Goal: Task Accomplishment & Management: Complete application form

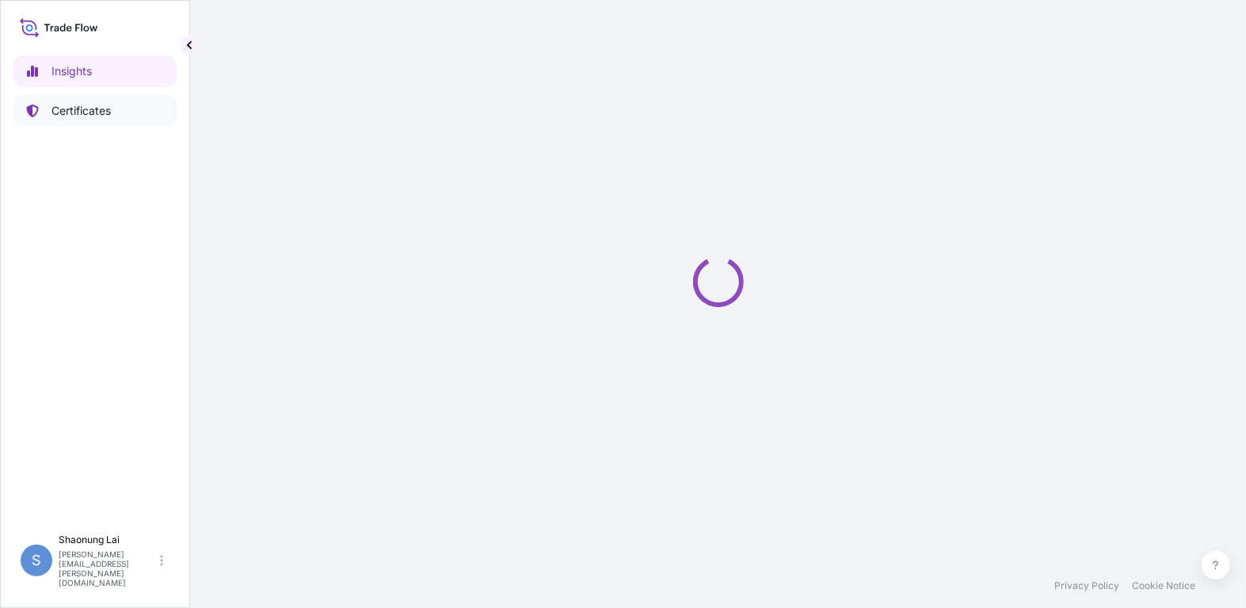
select select "2025"
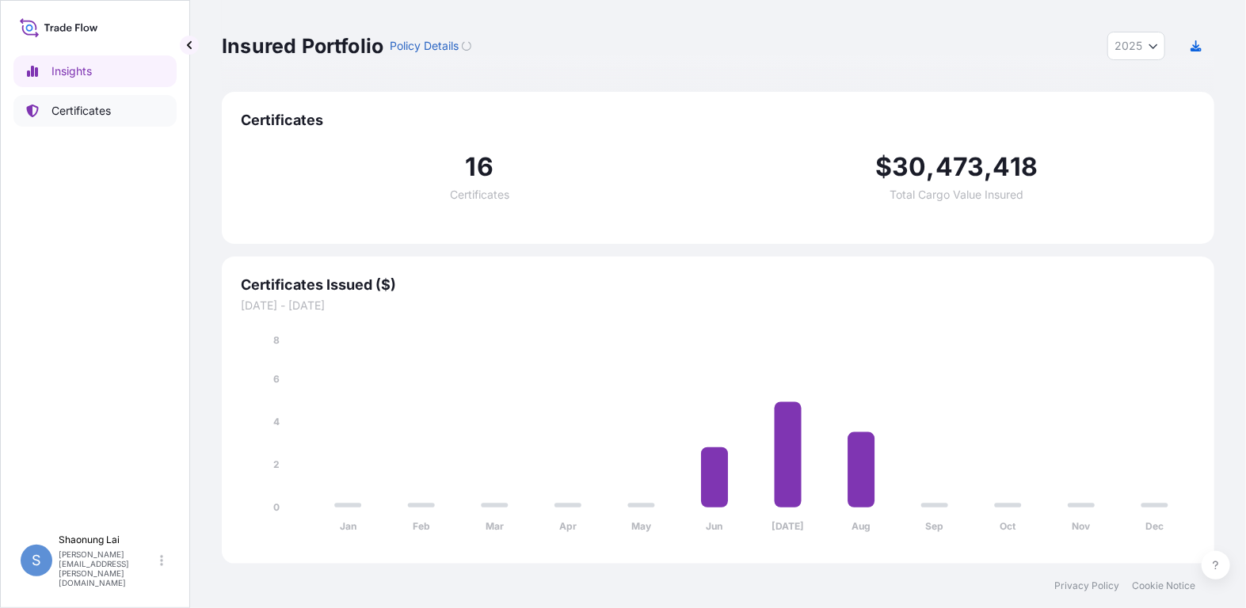
click at [108, 109] on p "Certificates" at bounding box center [80, 111] width 59 height 16
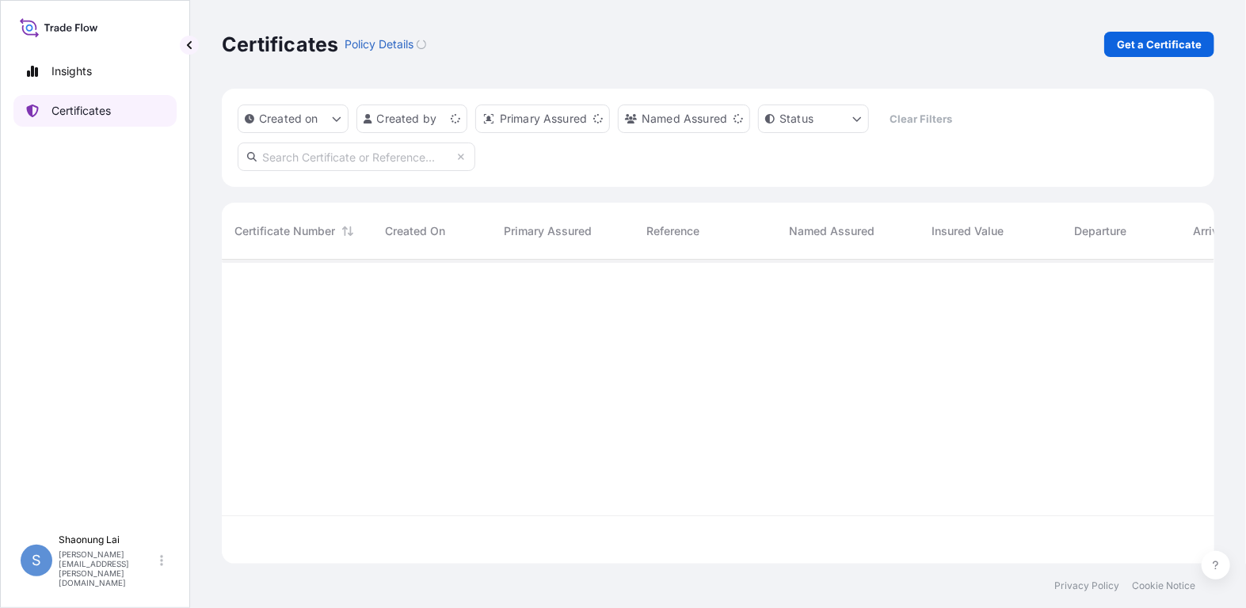
scroll to position [302, 982]
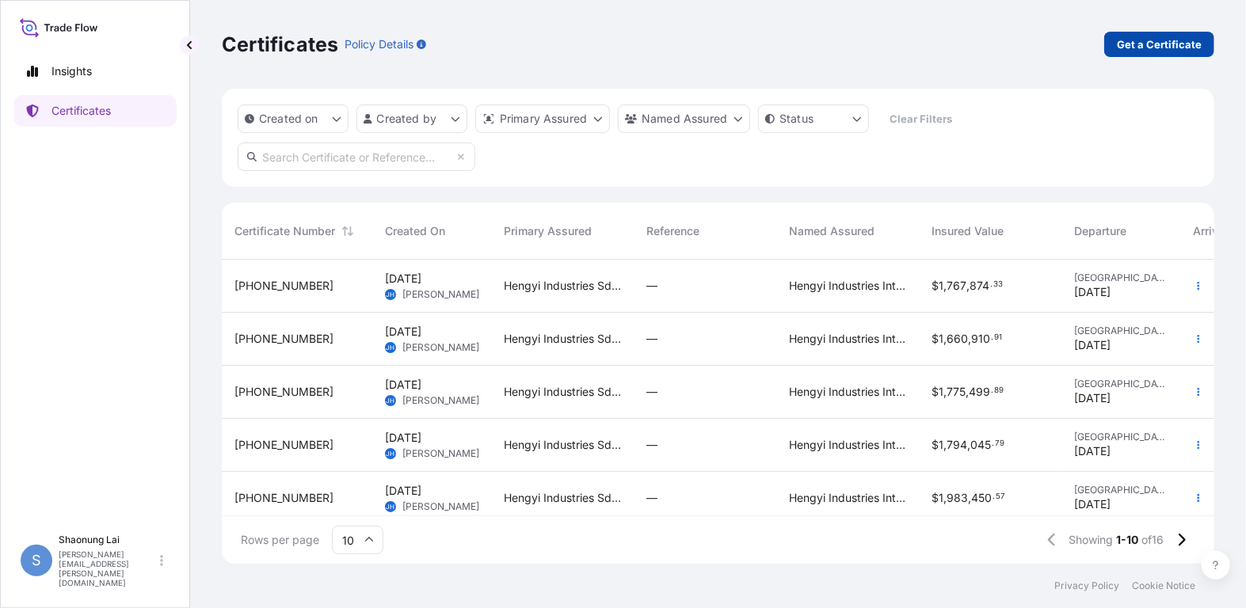
click at [1159, 43] on p "Get a Certificate" at bounding box center [1159, 44] width 85 height 16
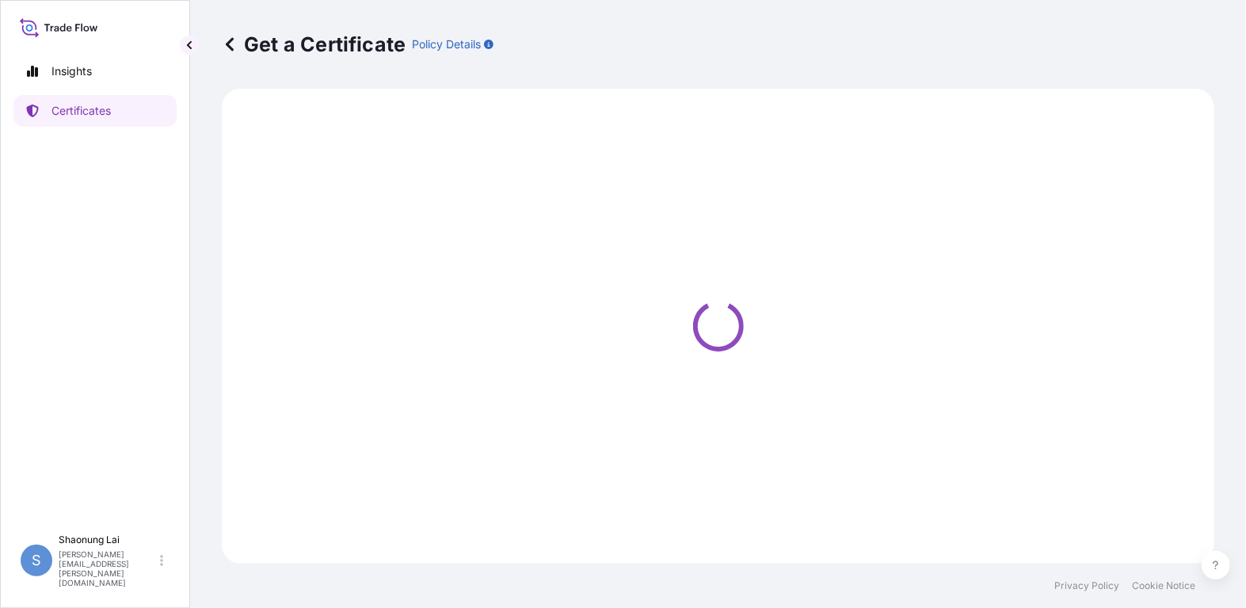
select select "Sea"
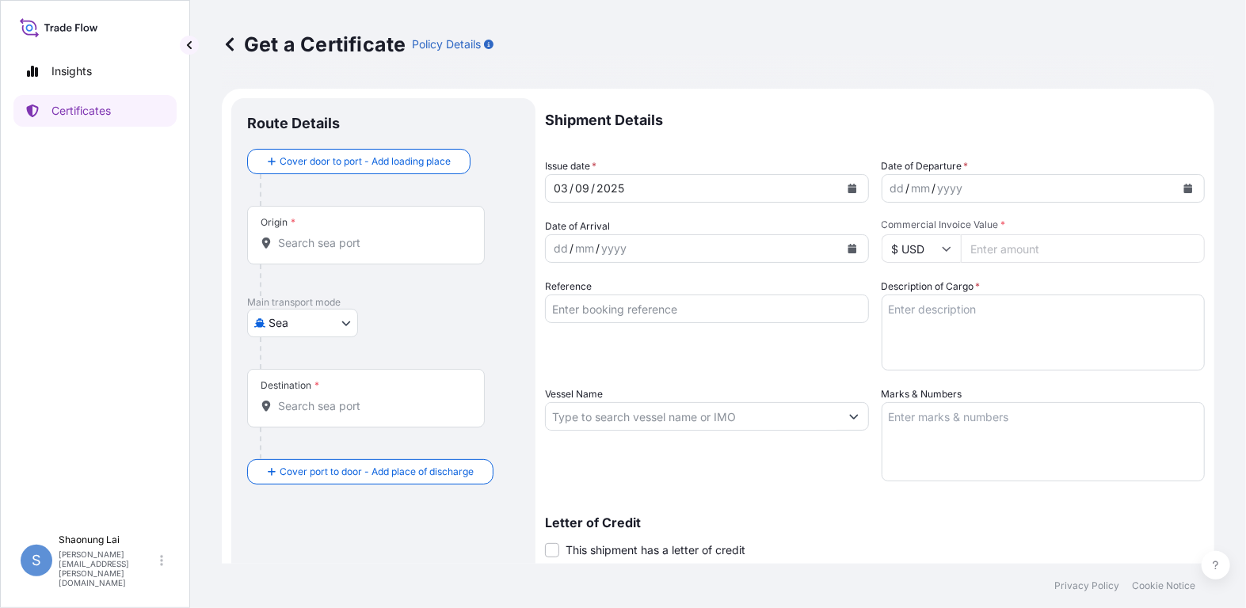
click at [714, 193] on div "[DATE]" at bounding box center [693, 188] width 294 height 29
click at [848, 185] on icon "Calendar" at bounding box center [852, 189] width 9 height 10
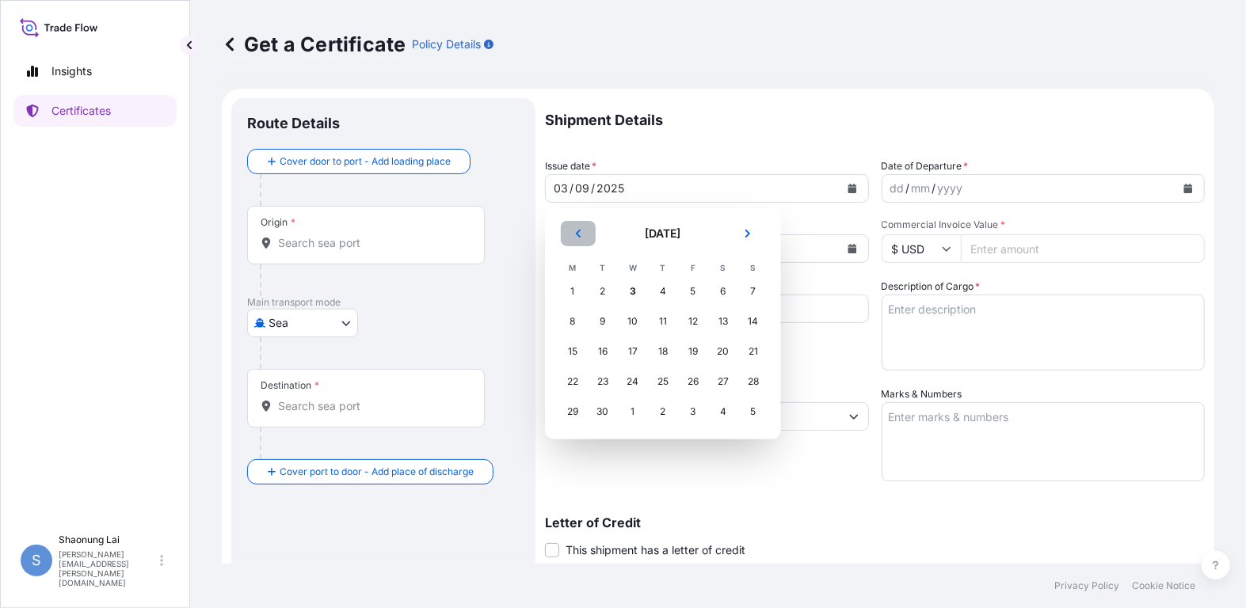
click at [576, 226] on button "Previous" at bounding box center [578, 233] width 35 height 25
click at [631, 319] on div "6" at bounding box center [633, 321] width 29 height 29
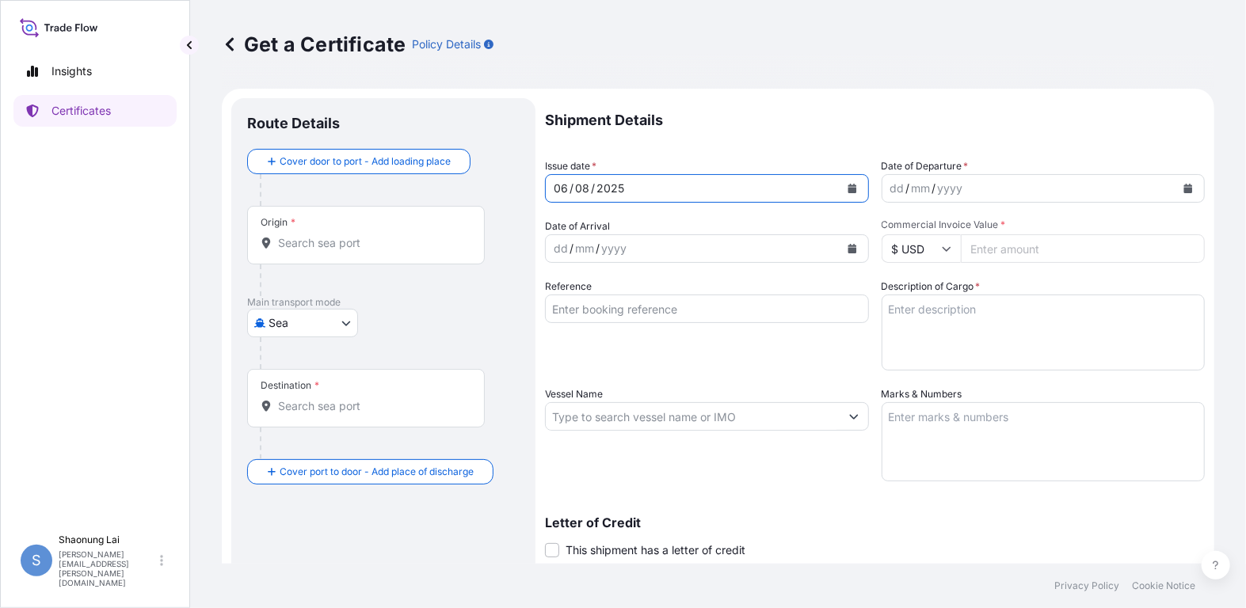
click at [960, 189] on div "dd / mm / yyyy" at bounding box center [1030, 188] width 294 height 29
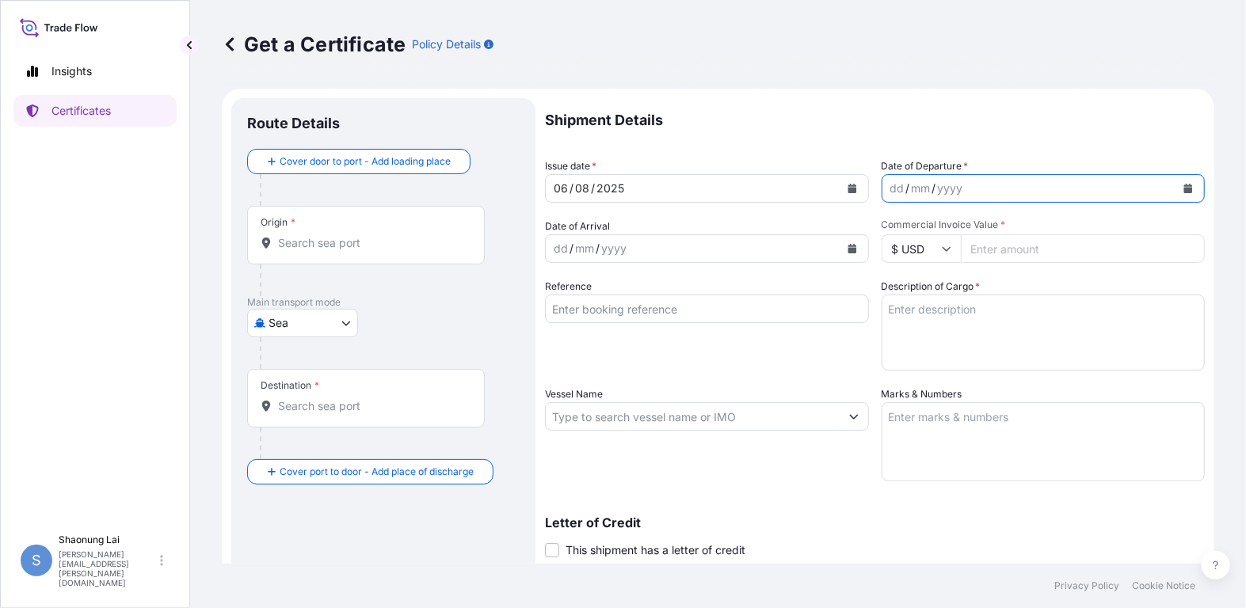
click at [1184, 190] on icon "Calendar" at bounding box center [1188, 189] width 9 height 10
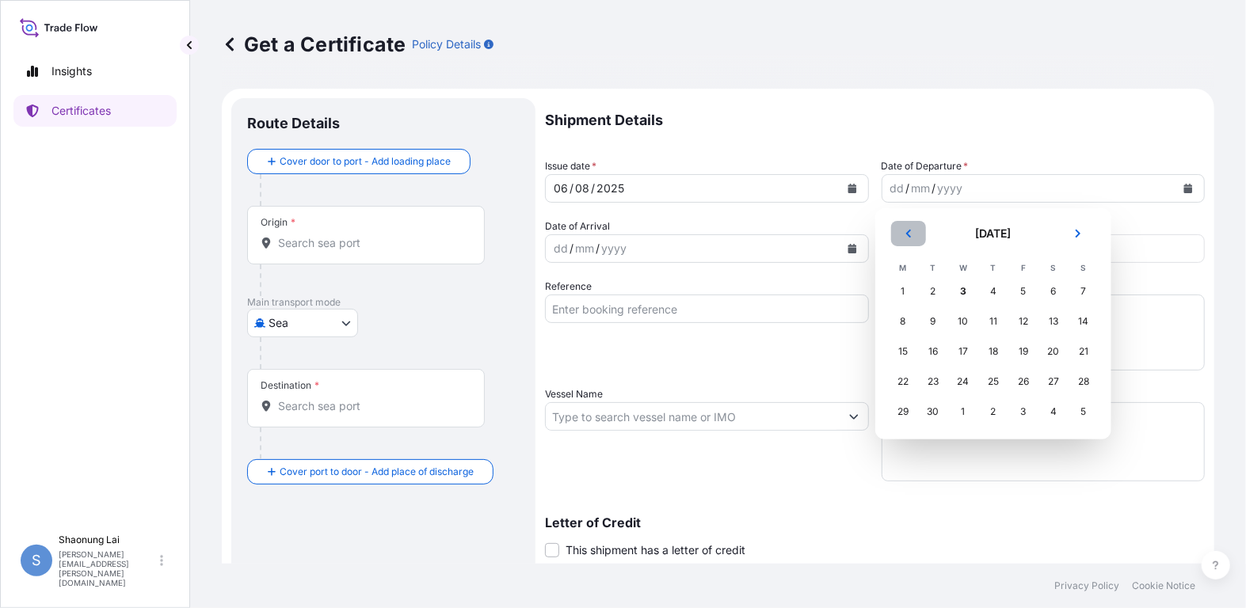
click at [902, 234] on button "Previous" at bounding box center [908, 233] width 35 height 25
click at [962, 317] on div "6" at bounding box center [963, 321] width 29 height 29
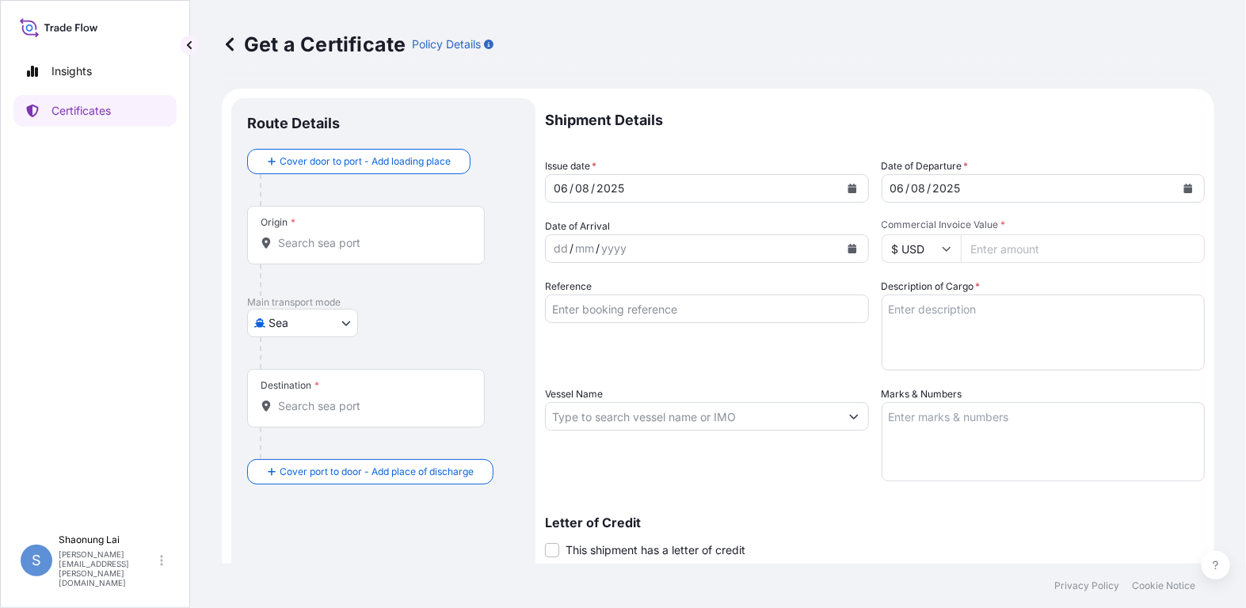
click at [1017, 250] on input "Commercial Invoice Value *" at bounding box center [1083, 249] width 245 height 29
paste input "37107549.89"
type input "37107549.89"
click at [1060, 276] on div "Shipment Details Issue date * [DATE] Date of Departure * [DATE] Date of Arrival…" at bounding box center [875, 415] width 660 height 635
click at [990, 315] on textarea "Description of Cargo *" at bounding box center [1044, 333] width 324 height 76
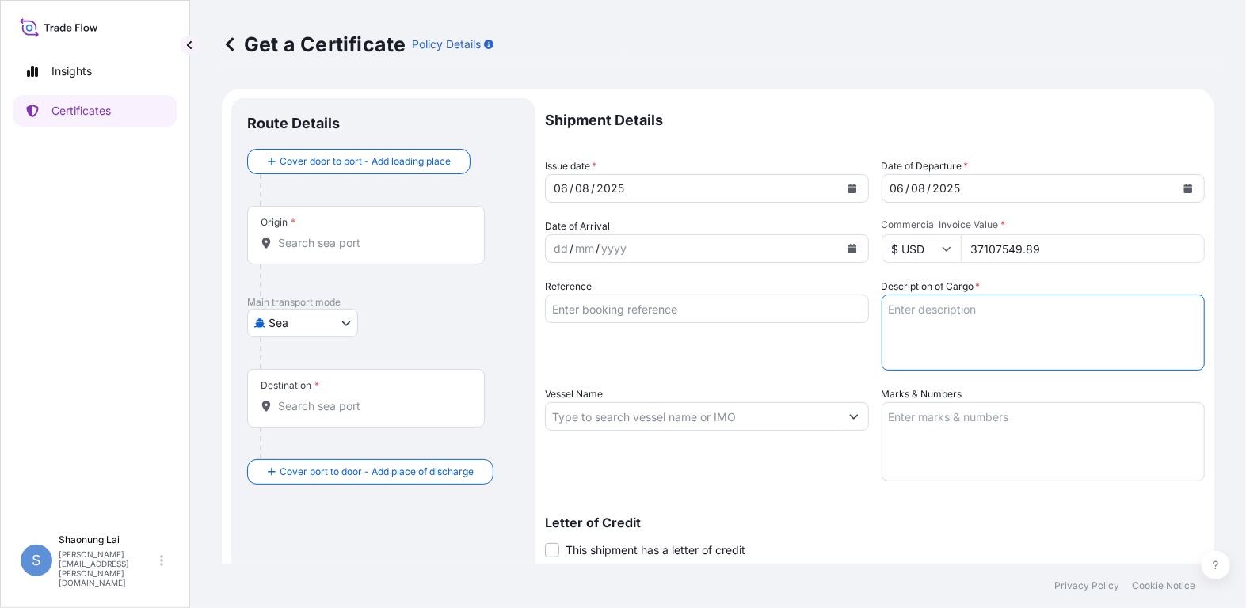
click at [635, 311] on input "Reference" at bounding box center [707, 309] width 324 height 29
click at [1049, 318] on textarea "Description of Cargo *" at bounding box center [1044, 333] width 324 height 76
click at [1070, 331] on textarea "Description of Cargo *" at bounding box center [1044, 333] width 324 height 76
paste textarea "DAS Crude Oil"
type textarea "DAS Crude Oil"
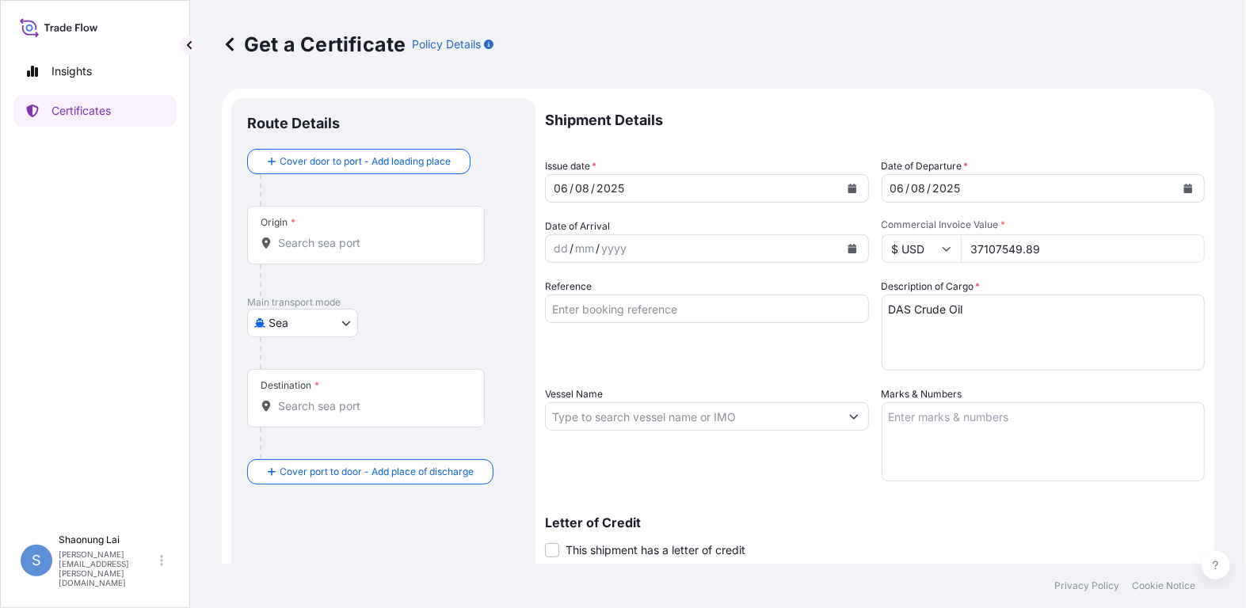
click at [954, 427] on textarea "Marks & Numbers" at bounding box center [1044, 441] width 324 height 79
paste textarea "499,469.000 BBL"
click at [1086, 423] on textarea "499,469.000 BBL (Invoice Value:" at bounding box center [1044, 441] width 324 height 79
paste textarea "37,107,549.89"
click at [1060, 421] on textarea "499,469.000 BBL (Invoice Value: 37,107,549.89" at bounding box center [1044, 441] width 324 height 79
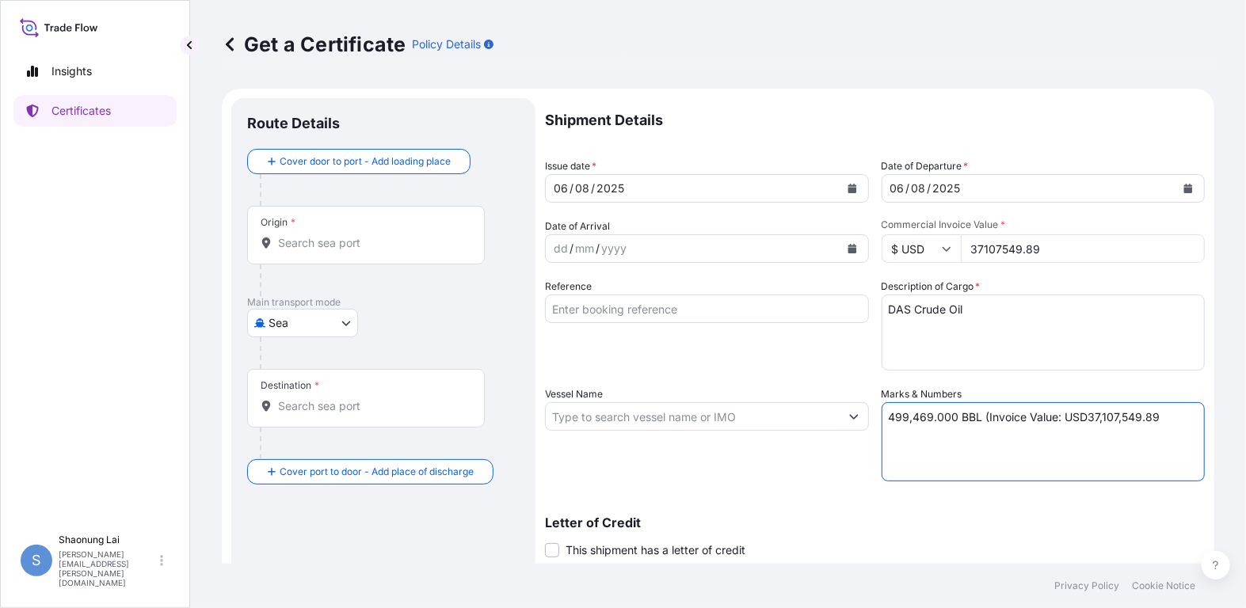
click at [1173, 418] on textarea "499,469.000 BBL (Invoice Value: USD37,107,549.89" at bounding box center [1044, 441] width 324 height 79
type textarea "499,469.000 BBL (Invoice Value: USD37,107,549.89)"
click at [643, 419] on input "Vessel Name" at bounding box center [693, 416] width 294 height 29
paste input "Sestrea"
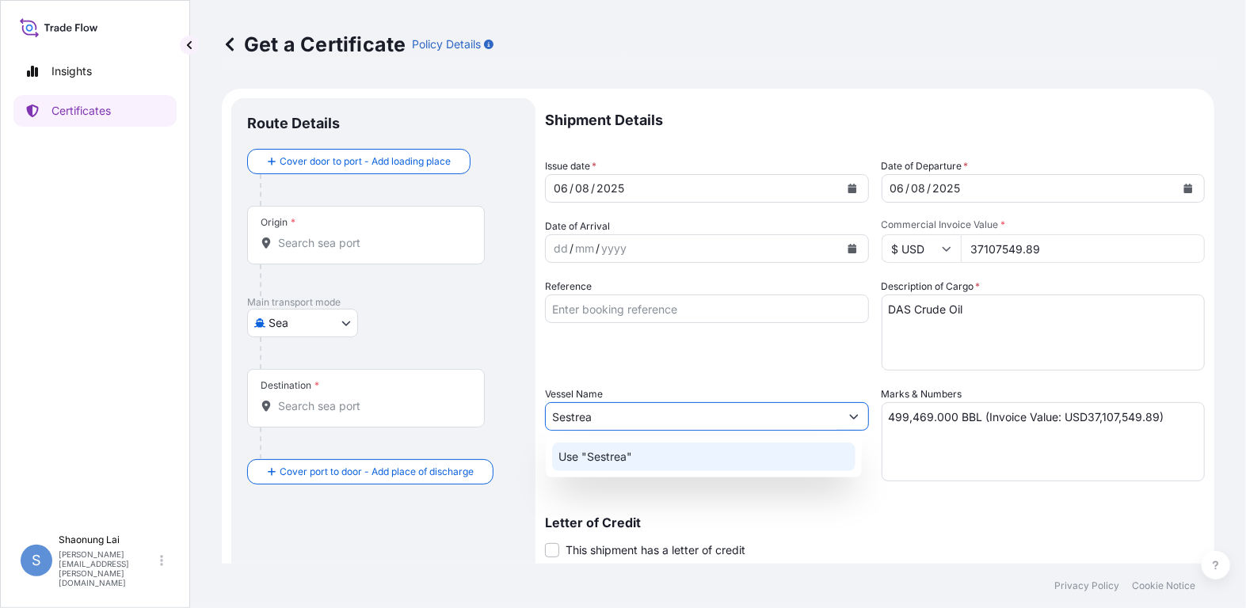
click at [631, 463] on p "Use "Sestrea"" at bounding box center [596, 457] width 74 height 16
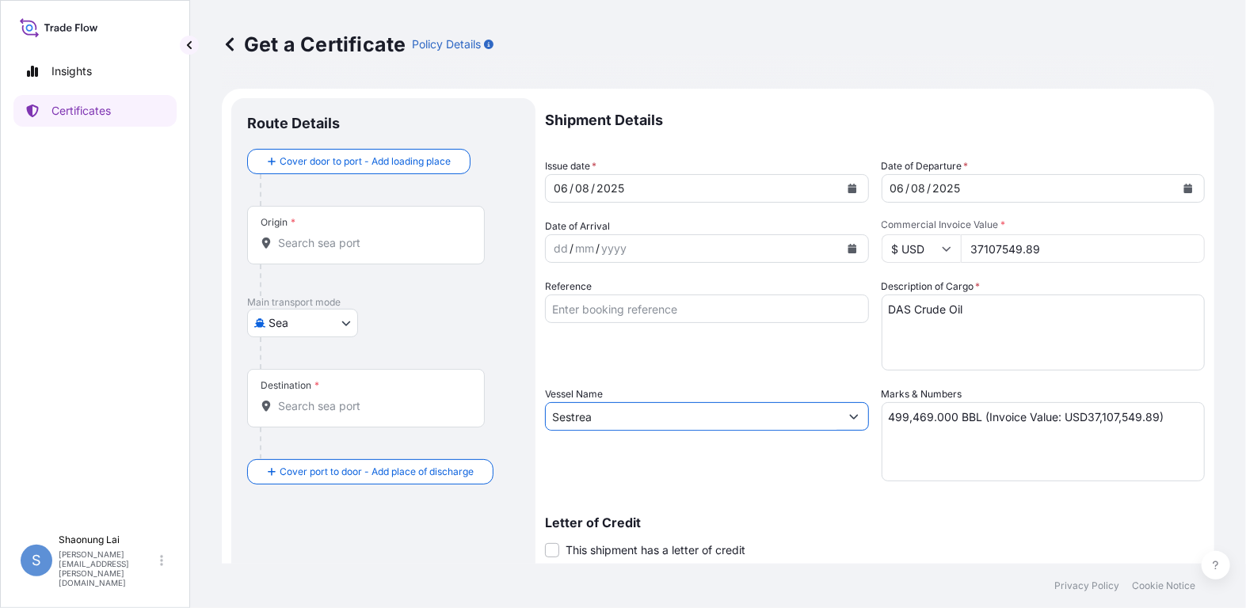
type input "Sestrea"
click at [834, 476] on div "Vessel Name Sestrea" at bounding box center [707, 434] width 324 height 95
click at [849, 419] on icon "Show suggestions" at bounding box center [854, 417] width 10 height 10
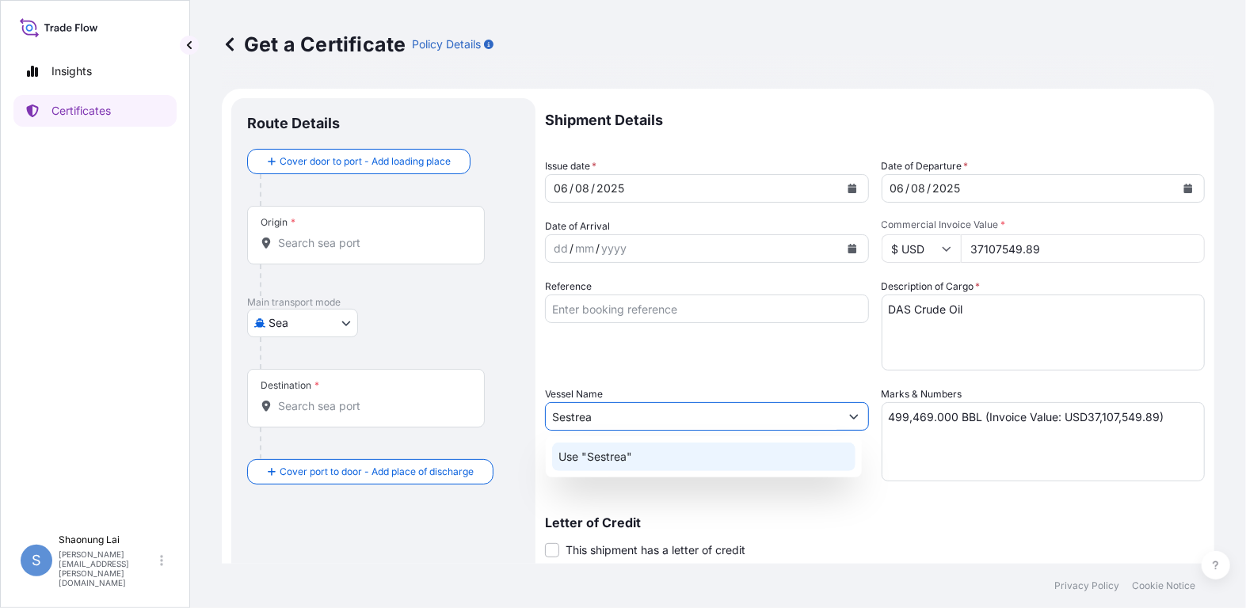
click at [612, 454] on p "Use "Sestrea"" at bounding box center [596, 457] width 74 height 16
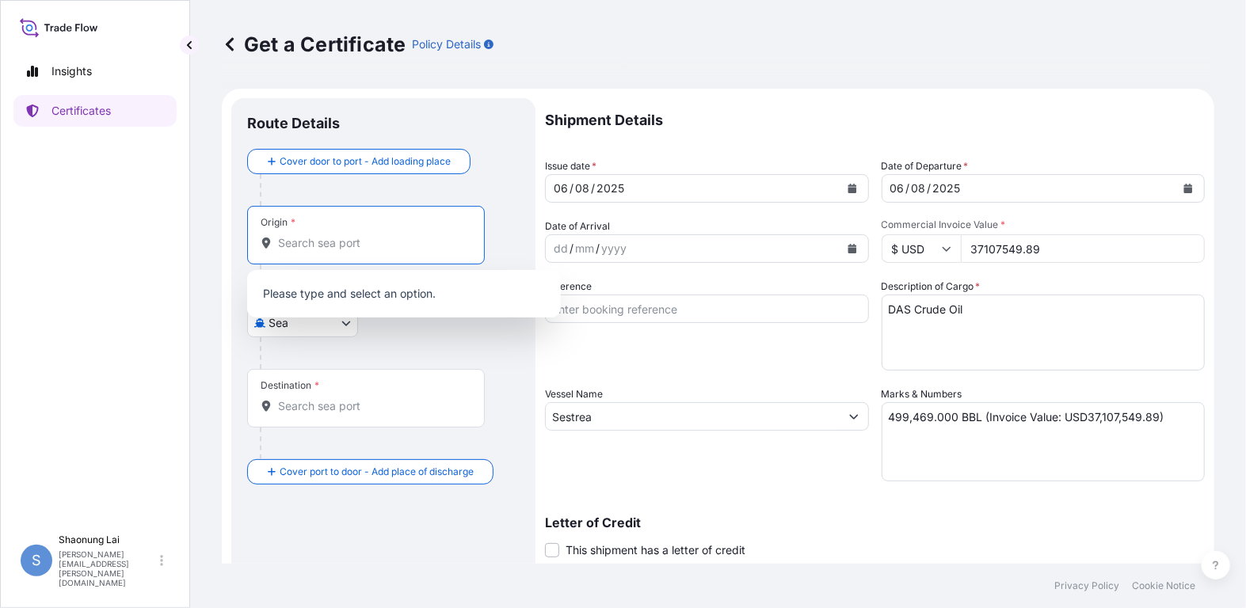
click at [314, 244] on input "Origin *" at bounding box center [371, 243] width 187 height 16
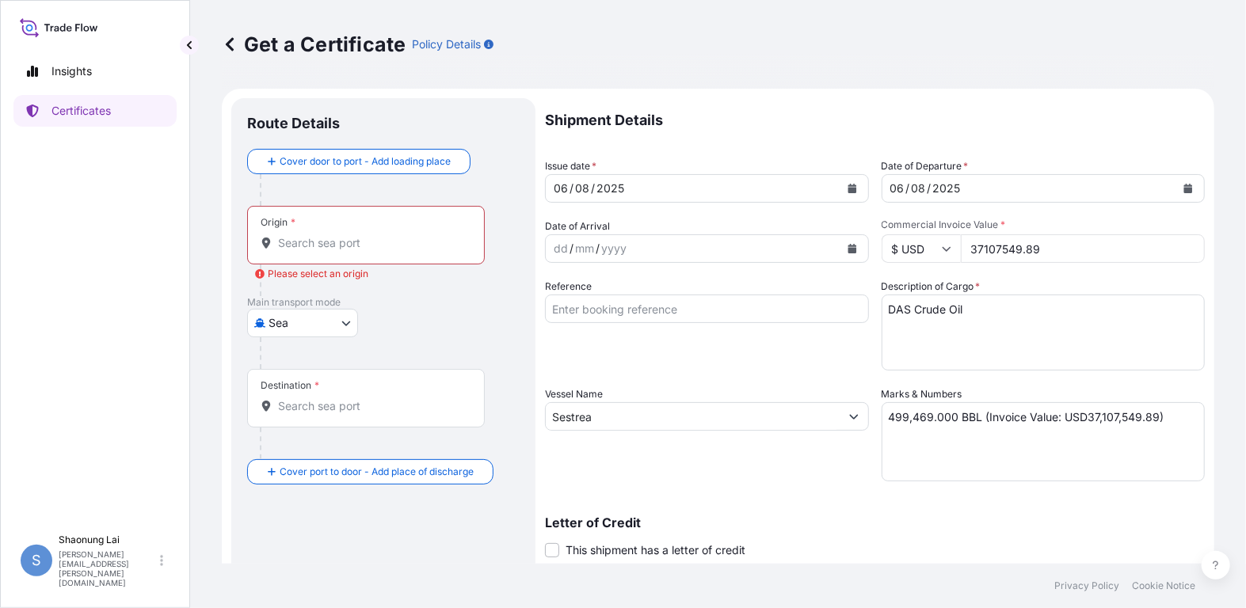
click at [359, 251] on div "Origin *" at bounding box center [366, 235] width 238 height 59
click at [359, 251] on input "Origin * Please select an origin" at bounding box center [371, 243] width 187 height 16
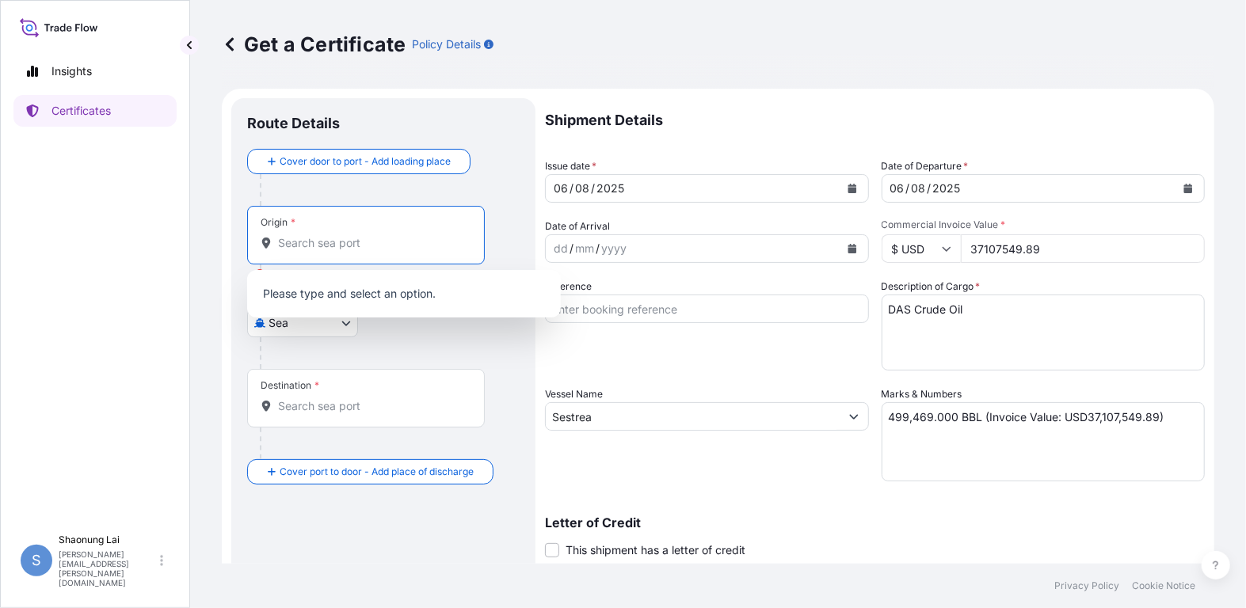
paste input "Das Island, [GEOGRAPHIC_DATA]"
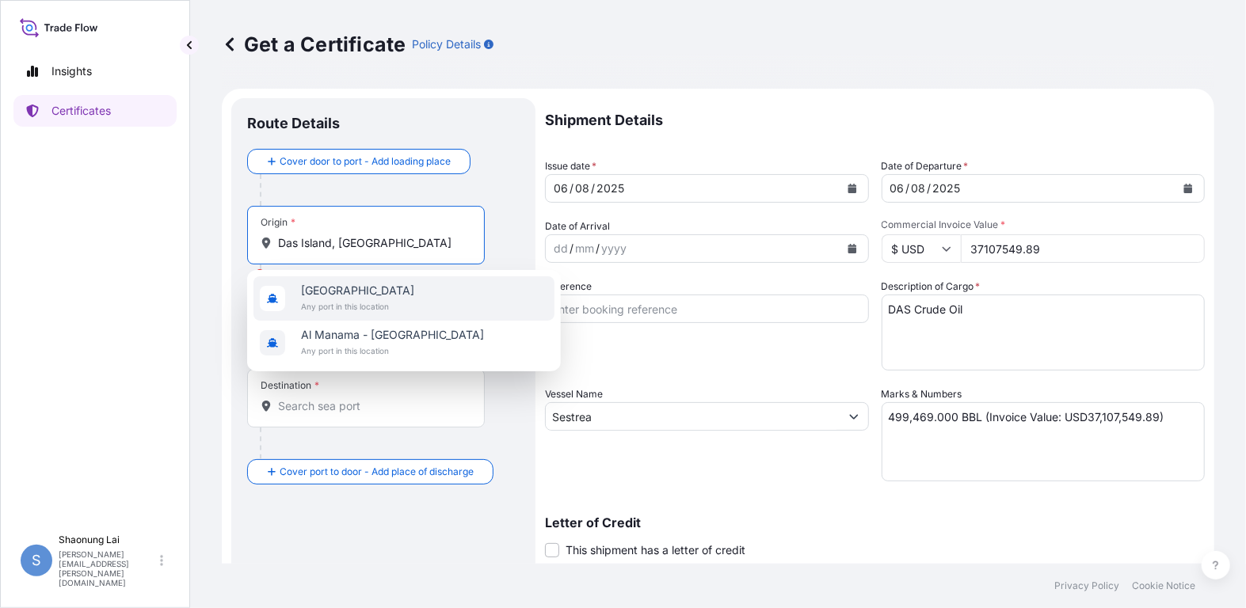
click at [373, 299] on span "Any port in this location" at bounding box center [357, 307] width 113 height 16
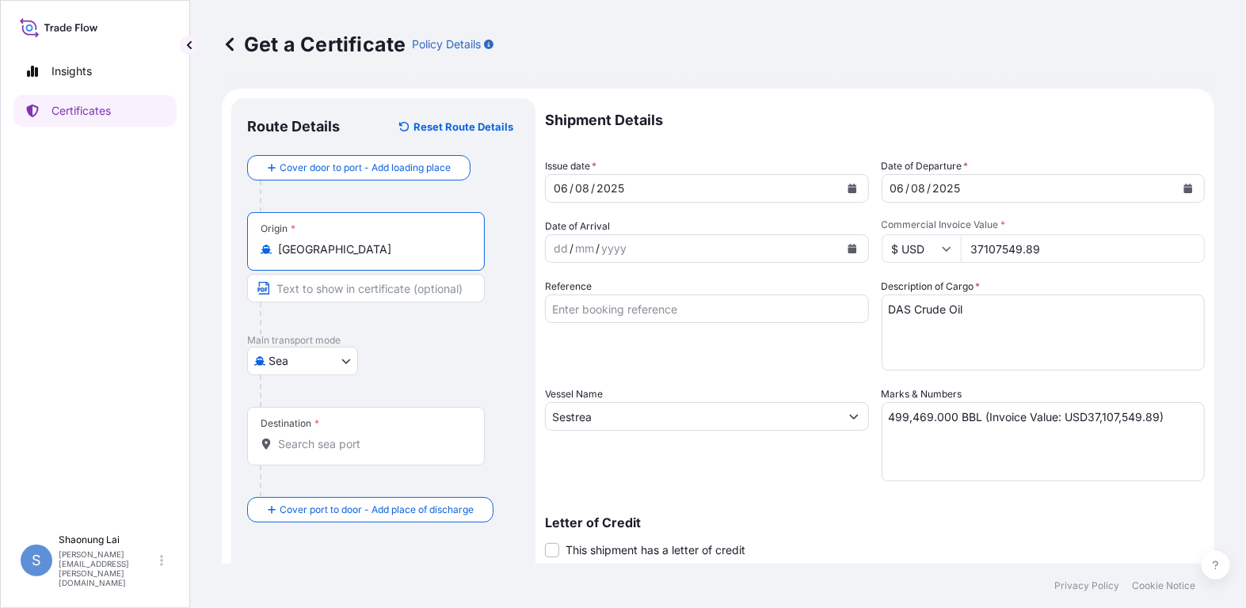
type input "[GEOGRAPHIC_DATA]"
click at [368, 292] on input "Text to appear on certificate" at bounding box center [366, 288] width 238 height 29
click at [311, 288] on input "Text to appear on certificate" at bounding box center [366, 288] width 238 height 29
paste input "Das Island, [GEOGRAPHIC_DATA]"
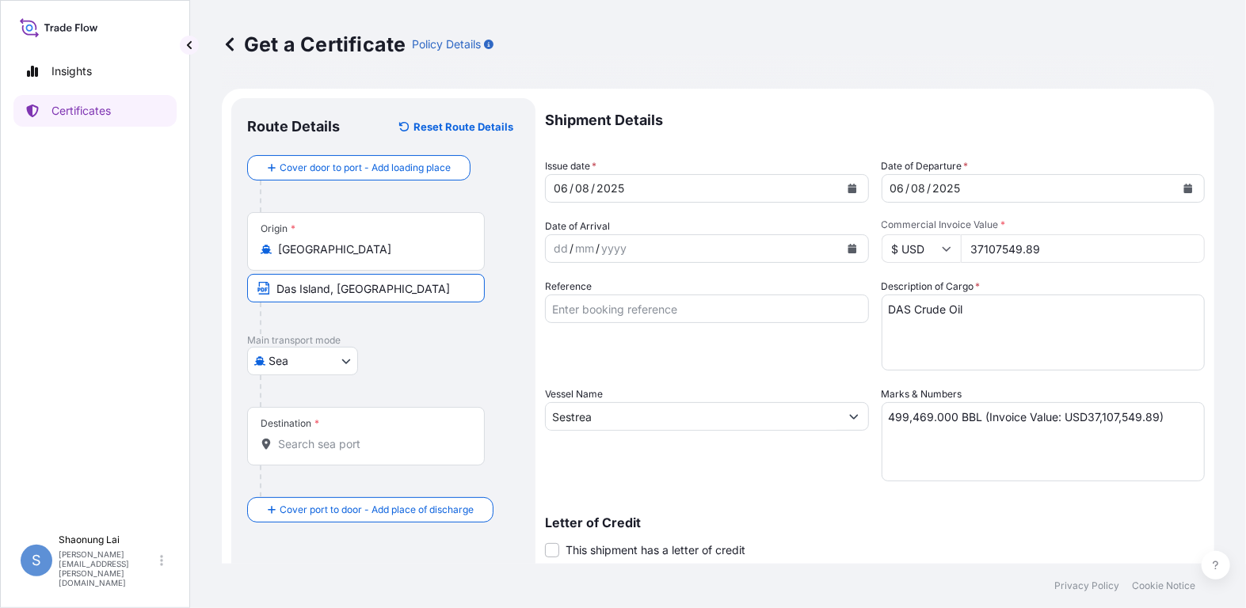
type input "Das Island, [GEOGRAPHIC_DATA]"
click at [333, 421] on div "Destination *" at bounding box center [366, 436] width 238 height 59
click at [333, 437] on input "Destination *" at bounding box center [371, 445] width 187 height 16
click at [353, 443] on input "Destination * Please select a destination" at bounding box center [371, 445] width 187 height 16
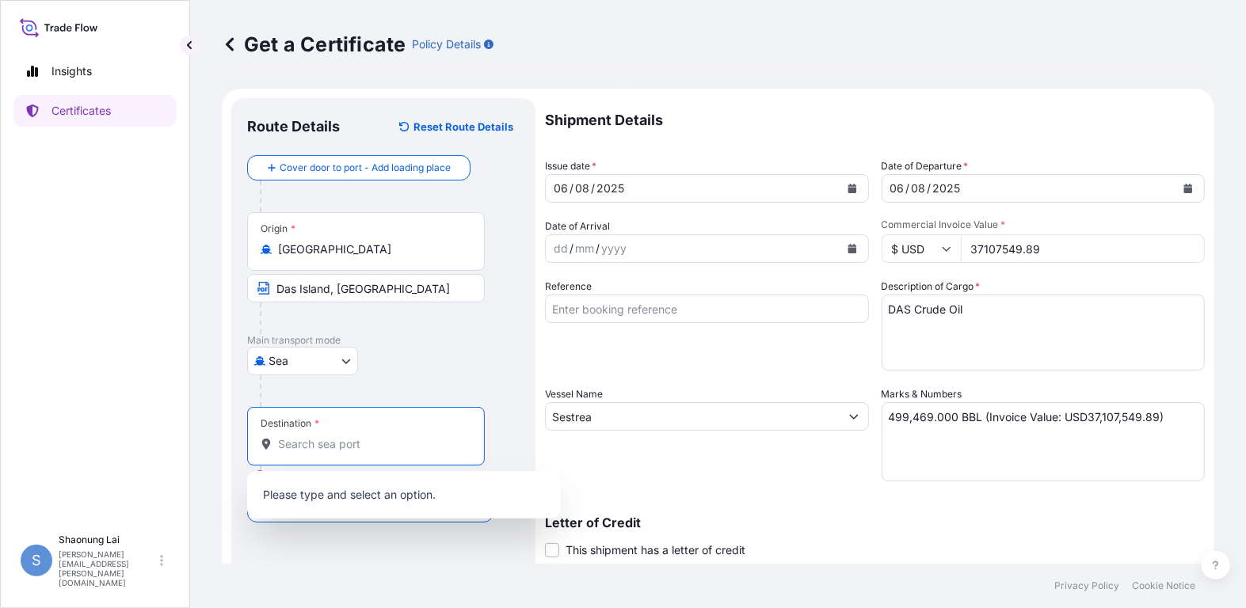
paste input "[GEOGRAPHIC_DATA], [GEOGRAPHIC_DATA]"
type input "[GEOGRAPHIC_DATA], [GEOGRAPHIC_DATA]"
click at [311, 557] on div "Route Details Reset Route Details Cover door to port - Add loading place Place …" at bounding box center [383, 437] width 273 height 647
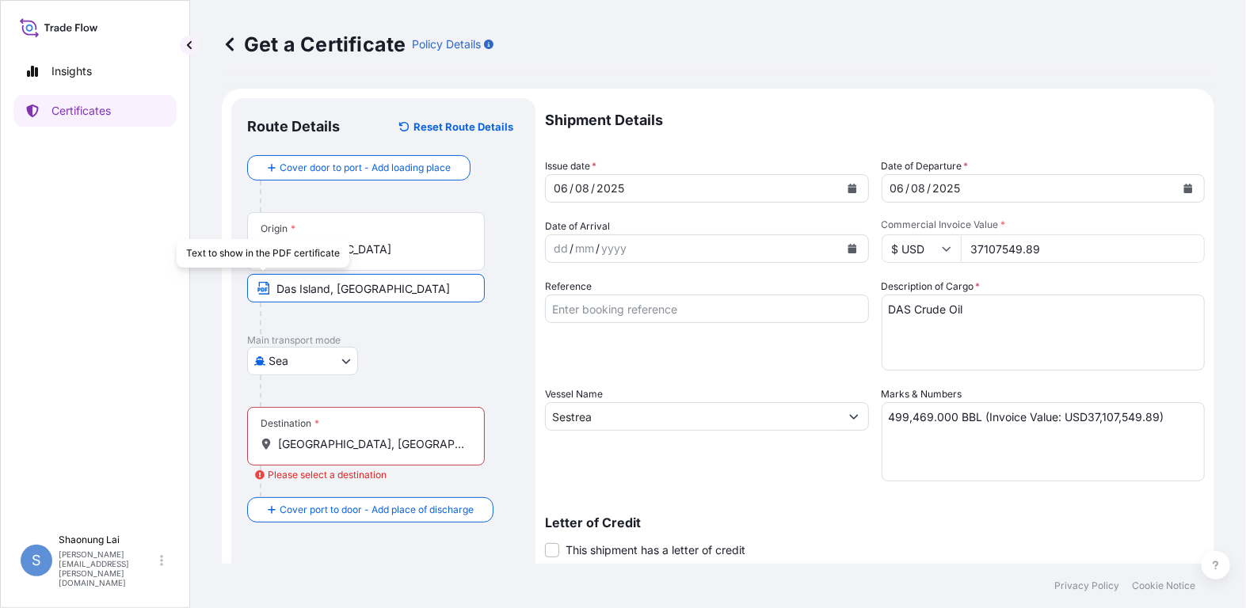
drag, startPoint x: 451, startPoint y: 293, endPoint x: 216, endPoint y: 292, distance: 234.5
click at [216, 292] on div "Get a Certificate Policy Details Route Details Reset Route Details Cover door t…" at bounding box center [718, 282] width 1056 height 564
click at [380, 443] on input "[GEOGRAPHIC_DATA], [GEOGRAPHIC_DATA]" at bounding box center [371, 445] width 187 height 16
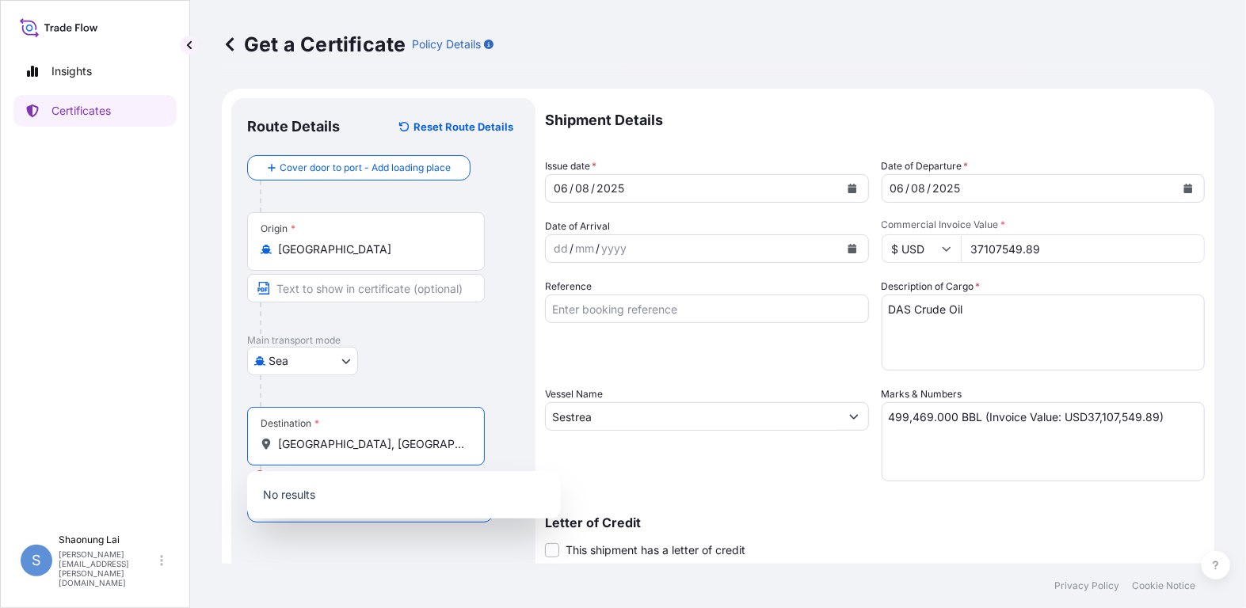
click at [366, 294] on input "Text to appear on certificate" at bounding box center [366, 288] width 238 height 29
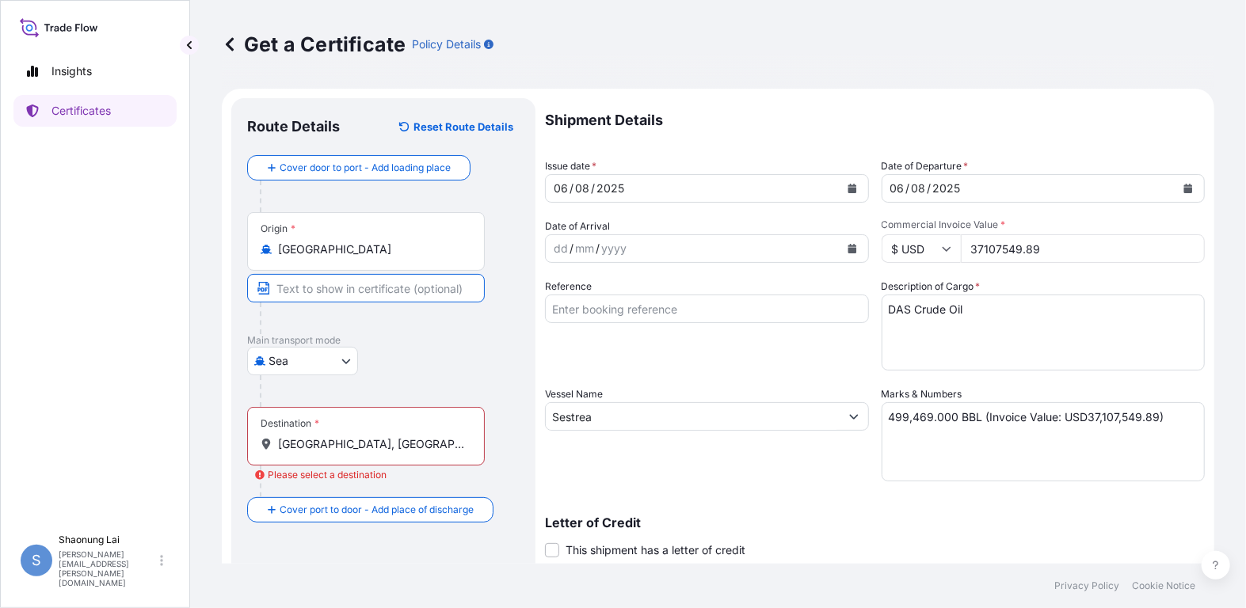
paste input "Das Island, [GEOGRAPHIC_DATA]"
type input "Das Island, [GEOGRAPHIC_DATA]"
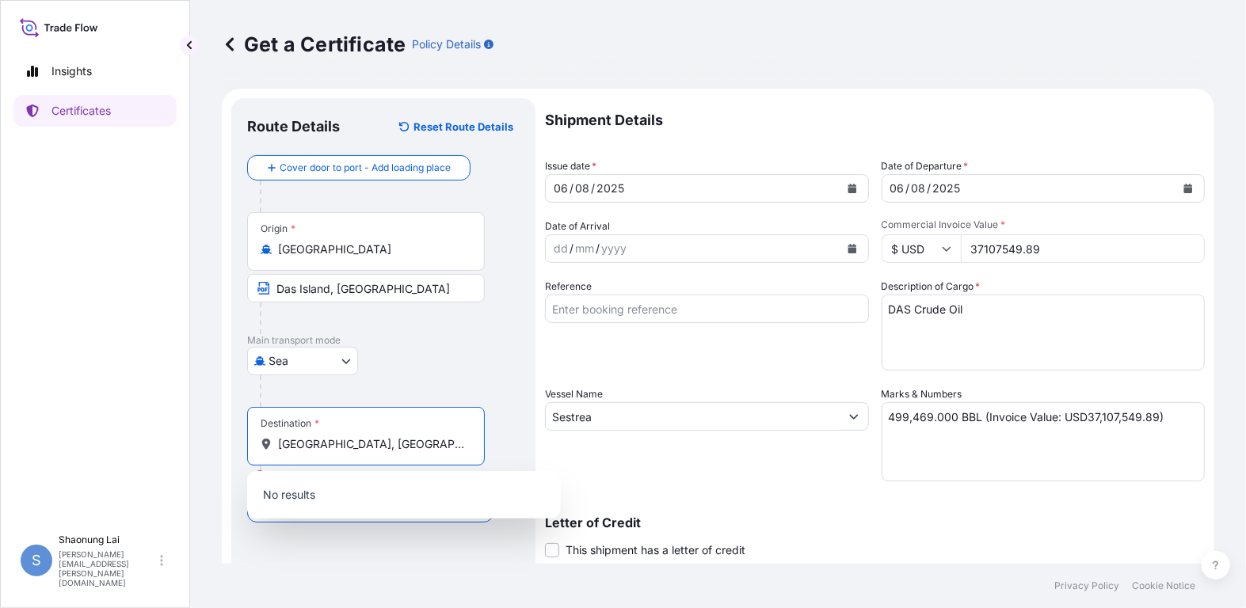
click at [348, 443] on input "[GEOGRAPHIC_DATA], [GEOGRAPHIC_DATA]" at bounding box center [371, 445] width 187 height 16
drag, startPoint x: 383, startPoint y: 444, endPoint x: 155, endPoint y: 440, distance: 227.4
click at [155, 440] on div "Insights Certificates S Shaonung Lai [EMAIL_ADDRESS][PERSON_NAME][DOMAIN_NAME] …" at bounding box center [623, 304] width 1246 height 608
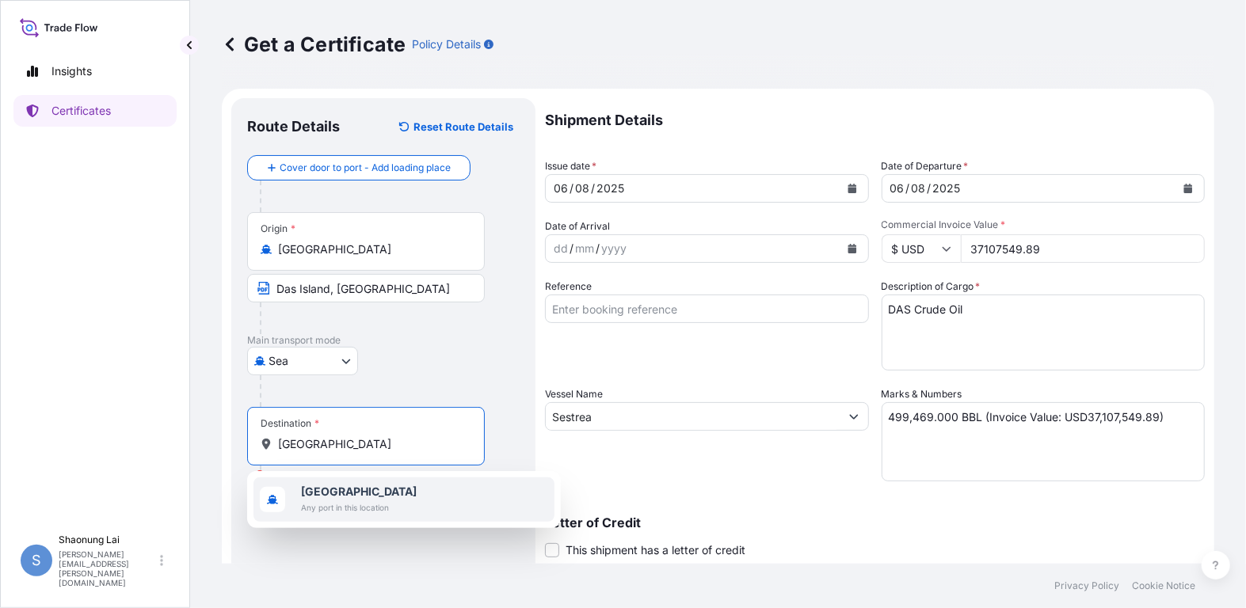
click at [352, 493] on b "[GEOGRAPHIC_DATA]" at bounding box center [359, 491] width 116 height 13
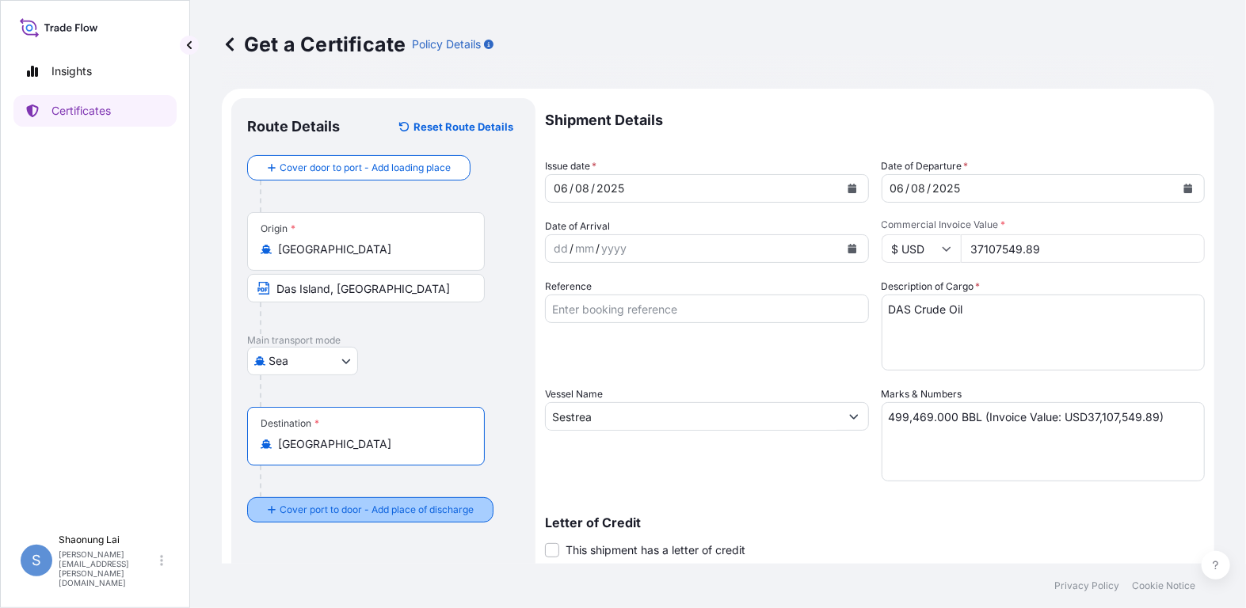
type input "[GEOGRAPHIC_DATA]"
click at [409, 509] on div "Cover door to port - Add loading place Place of loading Road / [GEOGRAPHIC_DATA…" at bounding box center [383, 339] width 273 height 368
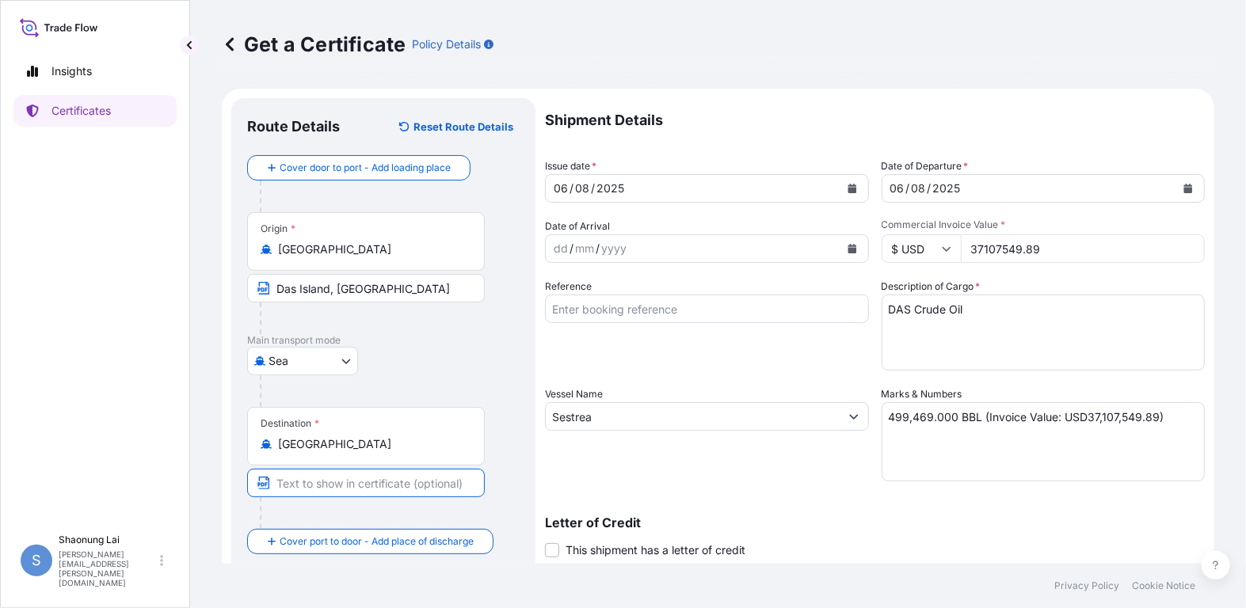
click at [347, 477] on input "Text to appear on certificate" at bounding box center [366, 483] width 238 height 29
paste input "Das Island, [GEOGRAPHIC_DATA]"
drag, startPoint x: 454, startPoint y: 484, endPoint x: 203, endPoint y: 478, distance: 251.2
click at [203, 478] on div "Get a Certificate Policy Details Route Details Reset Route Details Cover door t…" at bounding box center [718, 282] width 1056 height 564
paste input "[GEOGRAPHIC_DATA], [GEOGRAPHIC_DATA]"
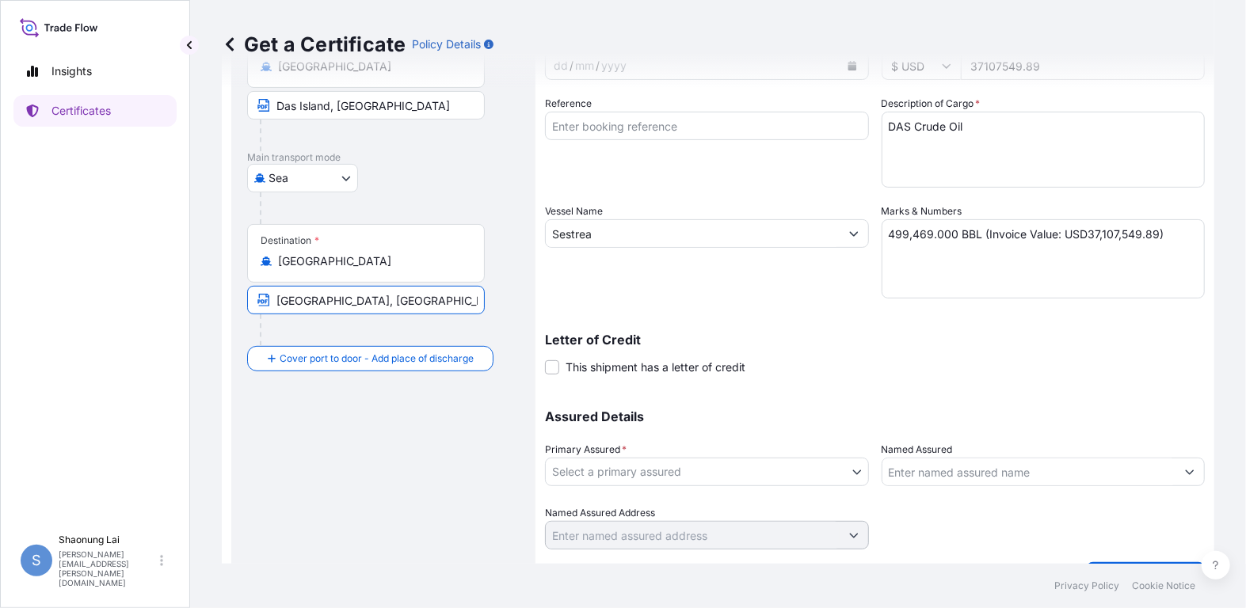
scroll to position [222, 0]
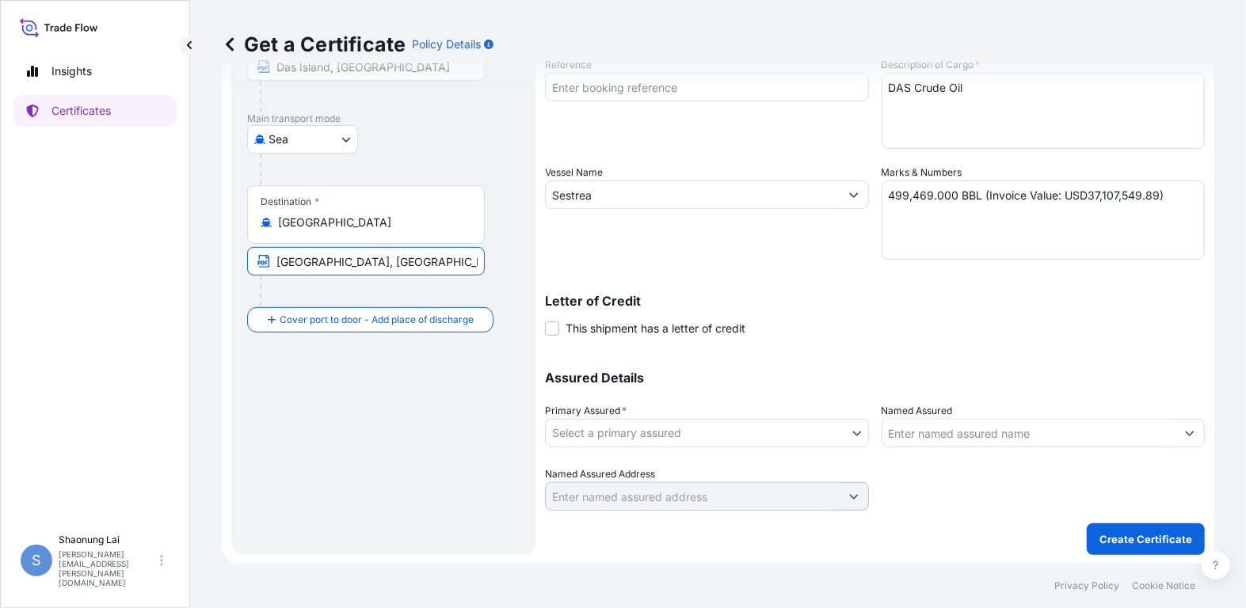
type input "[GEOGRAPHIC_DATA], [GEOGRAPHIC_DATA]"
click at [744, 435] on body "Insights Certificates S Shaonung Lai [EMAIL_ADDRESS][PERSON_NAME][DOMAIN_NAME] …" at bounding box center [623, 304] width 1246 height 608
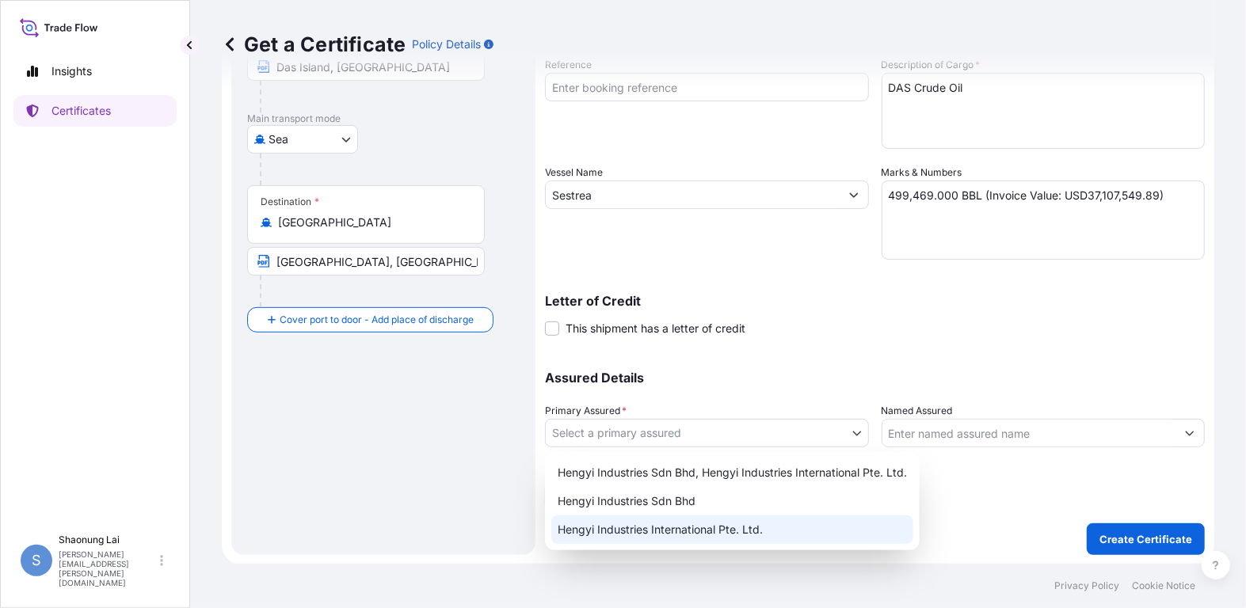
click at [754, 531] on div "Hengyi Industries International Pte. Ltd." at bounding box center [732, 530] width 362 height 29
select select "31804"
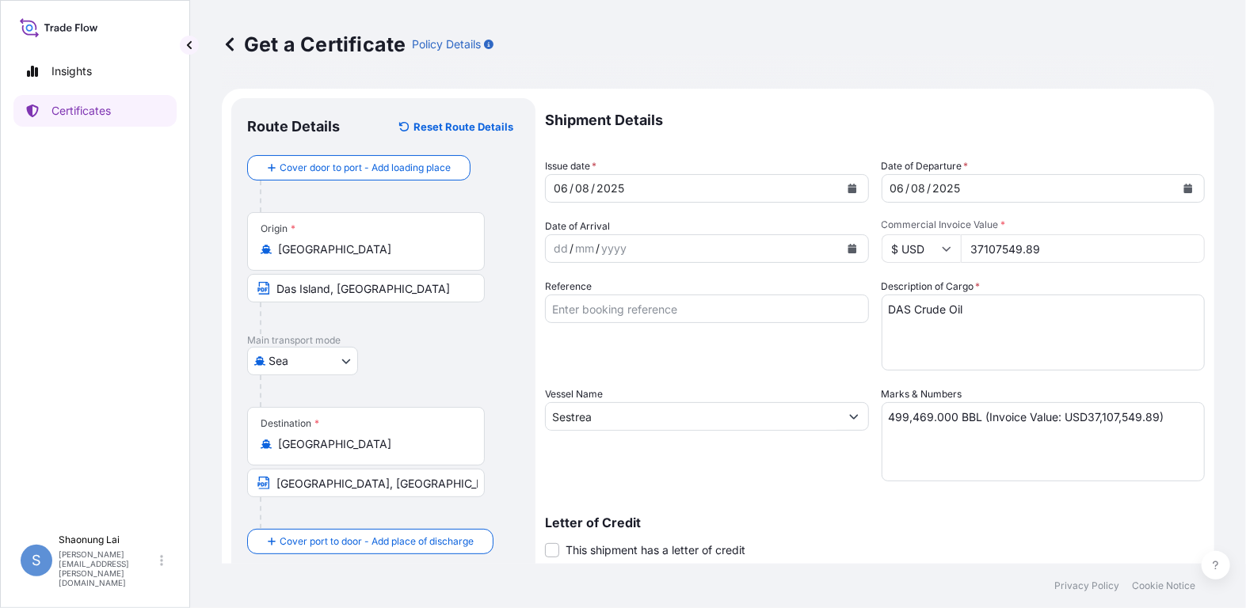
click at [753, 313] on input "Reference" at bounding box center [707, 309] width 324 height 29
drag, startPoint x: 1130, startPoint y: 424, endPoint x: 1173, endPoint y: 429, distance: 43.8
click at [1130, 424] on textarea "499,469.000 BBL (Invoice Value: USD37,107,549.89)" at bounding box center [1044, 441] width 324 height 79
click at [1166, 416] on textarea "499,469.000 BBL (Invoice Value: USD37,107,549.89)" at bounding box center [1044, 441] width 324 height 79
paste textarea "Remarks: Covering marine and war risk including institute cargo clause (A), ins…"
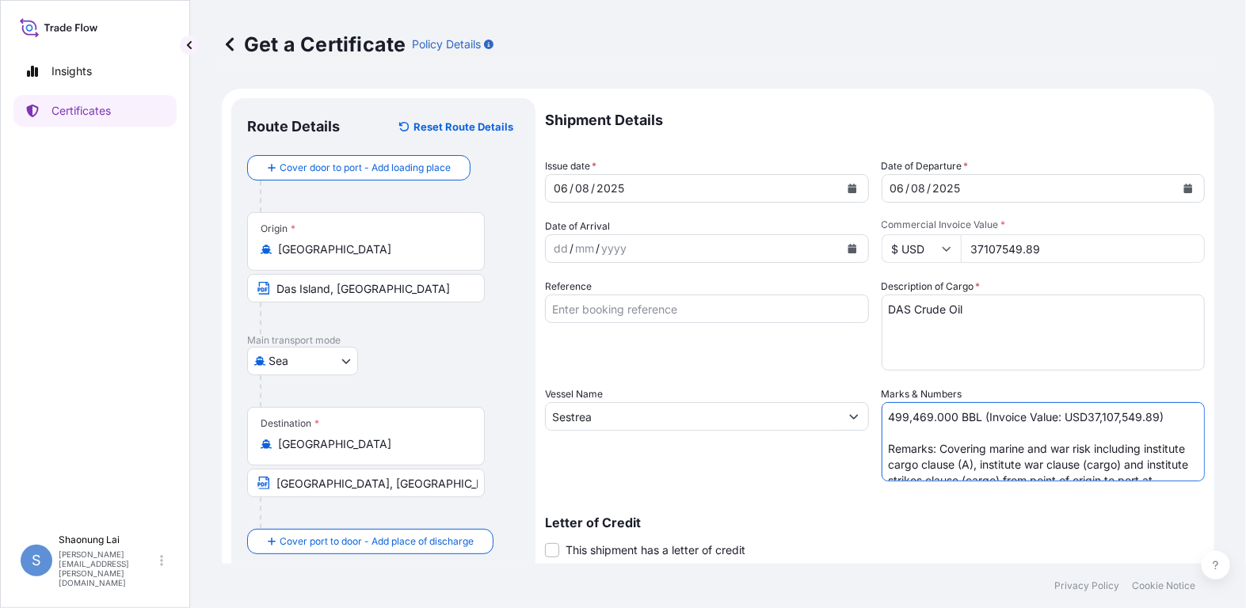
scroll to position [22, 0]
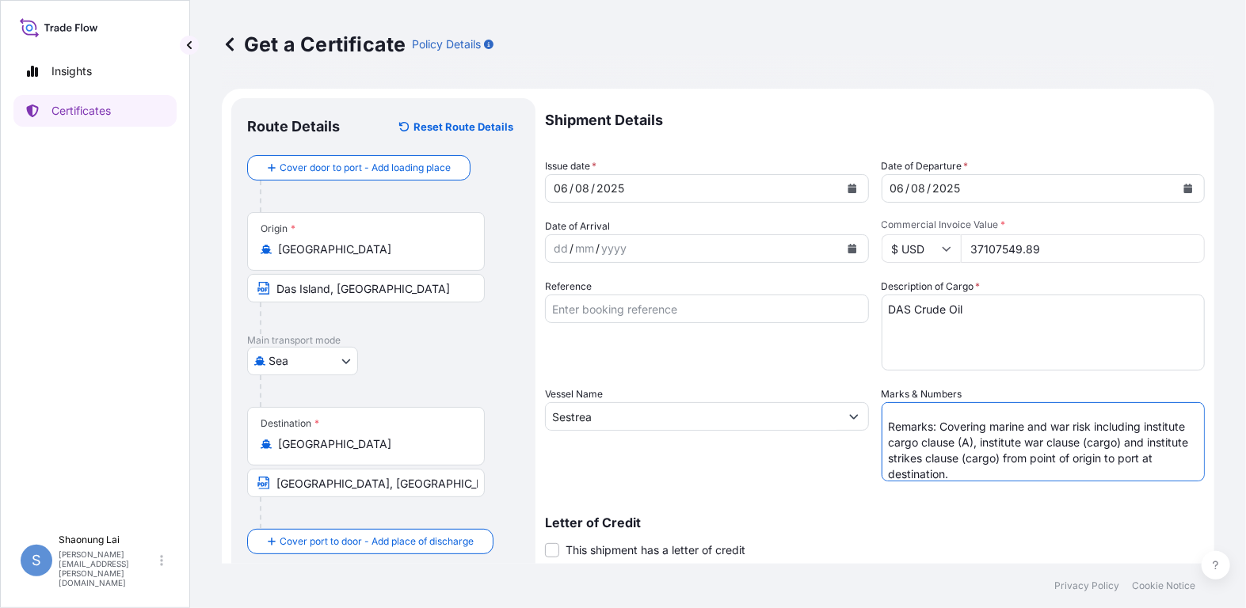
click at [883, 443] on textarea "499,469.000 BBL (Invoice Value: USD37,107,549.89) Remarks: Covering marine and …" at bounding box center [1044, 441] width 324 height 79
click at [928, 444] on textarea "499,469.000 BBL (Invoice Value: USD37,107,549.89) Remarks: Covering marine and …" at bounding box center [1044, 441] width 324 height 79
click at [967, 437] on textarea "499,469.000 BBL (Invoice Value: USD37,107,549.89) Remarks: Covering marine and …" at bounding box center [1044, 441] width 324 height 79
click at [1024, 442] on textarea "499,469.000 BBL (Invoice Value: USD37,107,549.89) Remarks: Covering marine and …" at bounding box center [1044, 441] width 324 height 79
click at [1070, 445] on textarea "499,469.000 BBL (Invoice Value: USD37,107,549.89) Remarks: Covering marine and …" at bounding box center [1044, 441] width 324 height 79
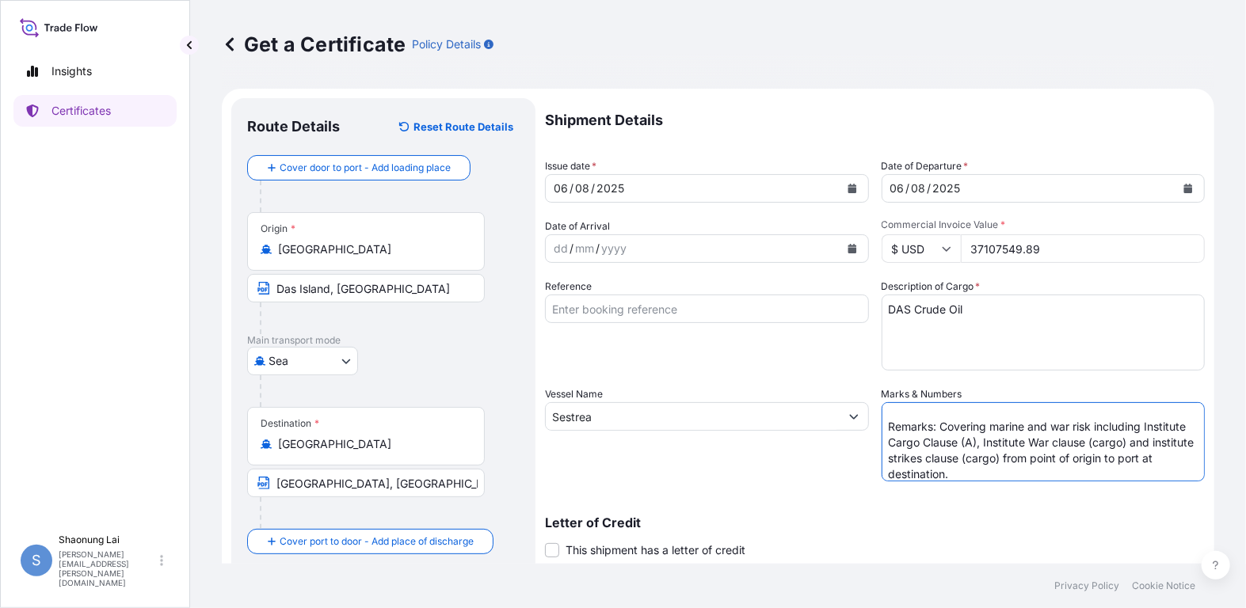
click at [1097, 440] on textarea "499,469.000 BBL (Invoice Value: USD37,107,549.89) Remarks: Covering marine and …" at bounding box center [1044, 441] width 324 height 79
click at [1137, 444] on textarea "499,469.000 BBL (Invoice Value: USD37,107,549.89) Remarks: Covering marine and …" at bounding box center [1044, 441] width 324 height 79
click at [906, 460] on textarea "499,469.000 BBL (Invoice Value: USD37,107,549.89) Remarks: Covering marine and …" at bounding box center [1044, 441] width 324 height 79
drag, startPoint x: 963, startPoint y: 454, endPoint x: 975, endPoint y: 459, distance: 13.5
click at [975, 459] on textarea "499,469.000 BBL (Invoice Value: USD37,107,549.89) Remarks: Covering marine and …" at bounding box center [1044, 441] width 324 height 79
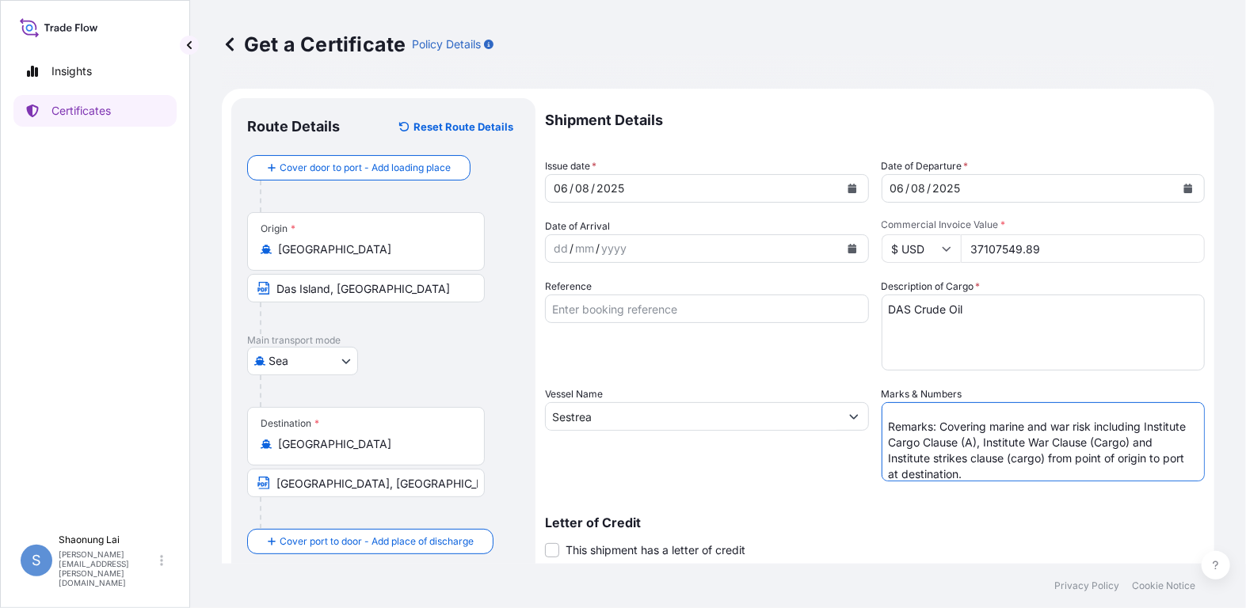
click at [955, 454] on textarea "499,469.000 BBL (Invoice Value: USD37,107,549.89) Remarks: Covering marine and …" at bounding box center [1044, 441] width 324 height 79
click at [993, 456] on textarea "499,469.000 BBL (Invoice Value: USD37,107,549.89) Remarks: Covering marine and …" at bounding box center [1044, 441] width 324 height 79
click at [1038, 454] on textarea "499,469.000 BBL (Invoice Value: USD37,107,549.89) Remarks: Covering marine and …" at bounding box center [1044, 441] width 324 height 79
type textarea "499,469.000 BBL (Invoice Value: USD37,107,549.89) Remarks: Covering marine and …"
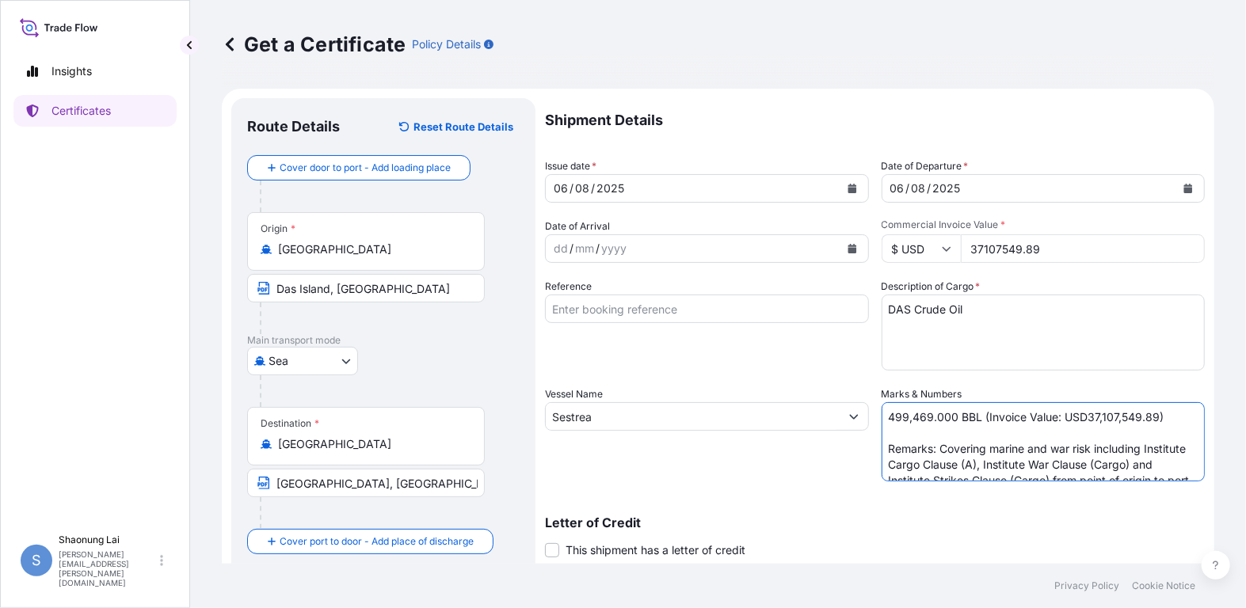
drag, startPoint x: 975, startPoint y: 418, endPoint x: 853, endPoint y: 419, distance: 121.2
click at [853, 419] on div "Shipment Details Issue date * [DATE] Date of Departure * [DATE] Date of Arrival…" at bounding box center [875, 415] width 660 height 635
click at [883, 313] on textarea "DAS Crude Oil" at bounding box center [1044, 333] width 324 height 76
paste textarea "499,469.000 BBL"
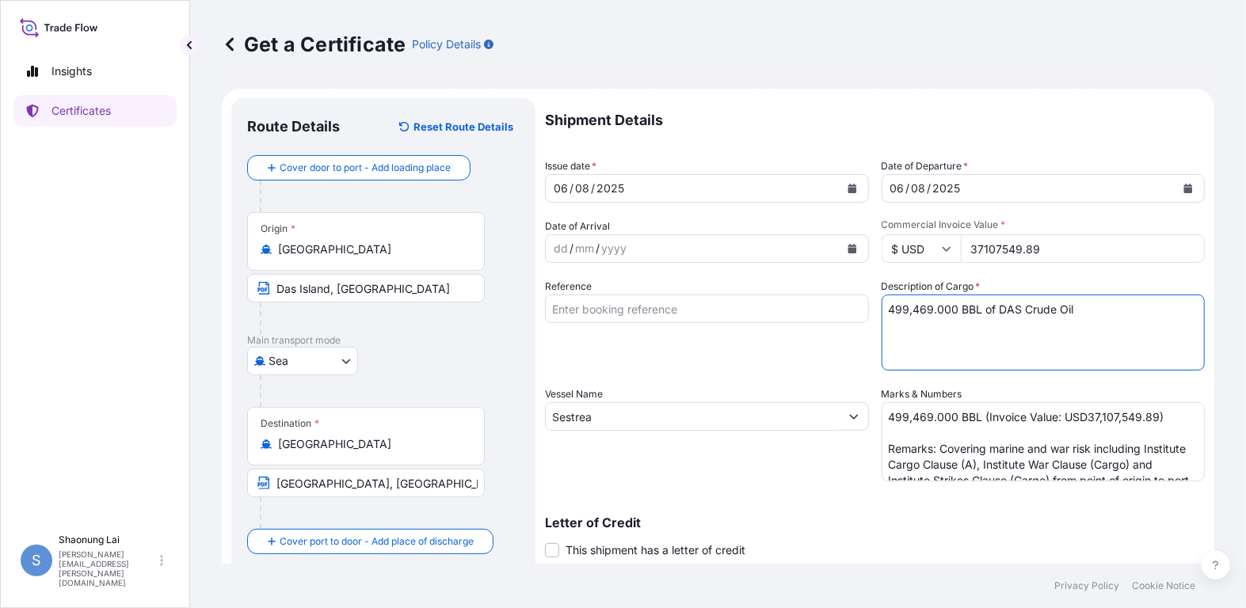
type textarea "499,469.000 BBL of DAS Crude Oil"
drag, startPoint x: 1159, startPoint y: 414, endPoint x: 973, endPoint y: 420, distance: 186.3
click at [973, 420] on textarea "499,469.000 BBL (Invoice Value: USD37,107,549.89) Remarks: Covering marine and …" at bounding box center [1044, 441] width 324 height 79
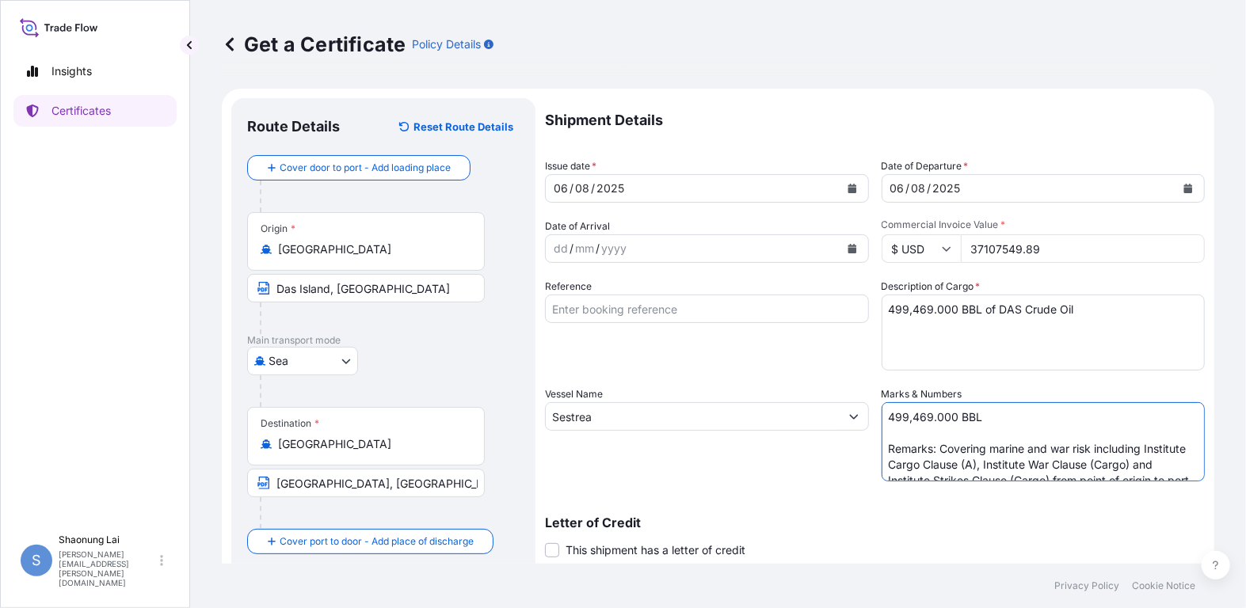
type textarea "499,469.000 BBL Remarks: Covering marine and war risk including Institute Cargo…"
click at [1082, 307] on textarea "499,469.000 BBL of DAS Crude Oil" at bounding box center [1044, 333] width 324 height 76
paste textarea "(Invoice Value: USD37,107,549.89)"
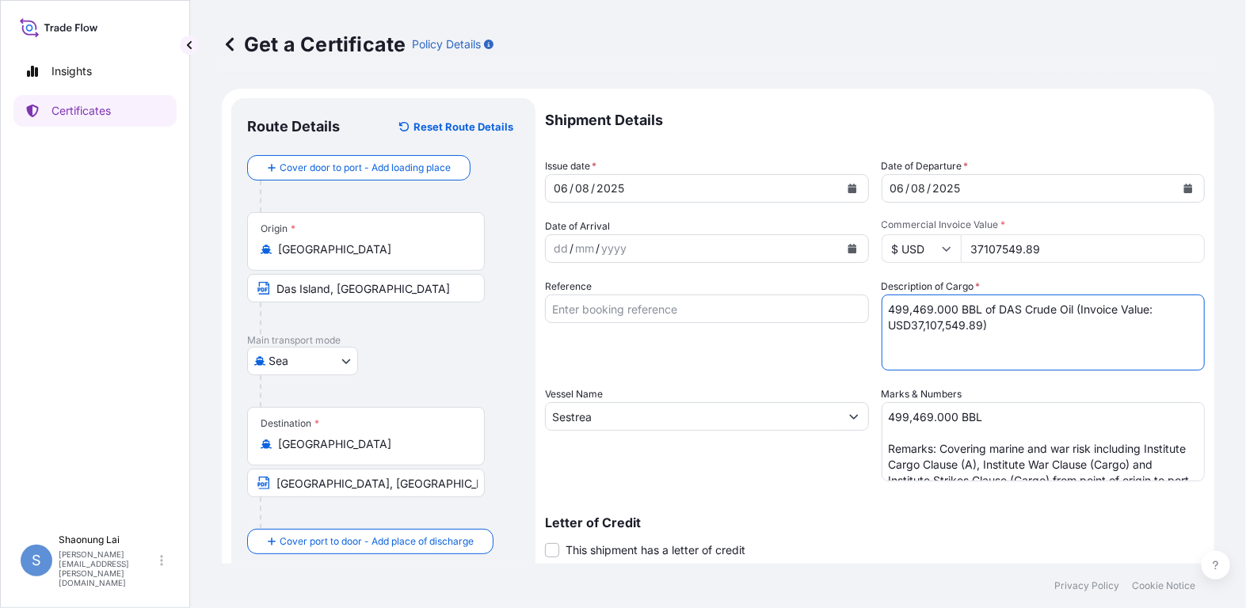
type textarea "499,469.000 BBL of DAS Crude Oil (Invoice Value: USD37,107,549.89)"
click at [1001, 223] on span "*" at bounding box center [1003, 225] width 5 height 12
click at [997, 235] on input "37107549.89" at bounding box center [1083, 249] width 245 height 29
drag, startPoint x: 883, startPoint y: 418, endPoint x: 938, endPoint y: 441, distance: 60.3
click at [938, 441] on textarea "499,469.000 BBL Remarks: Covering marine and war risk including Institute Cargo…" at bounding box center [1044, 441] width 324 height 79
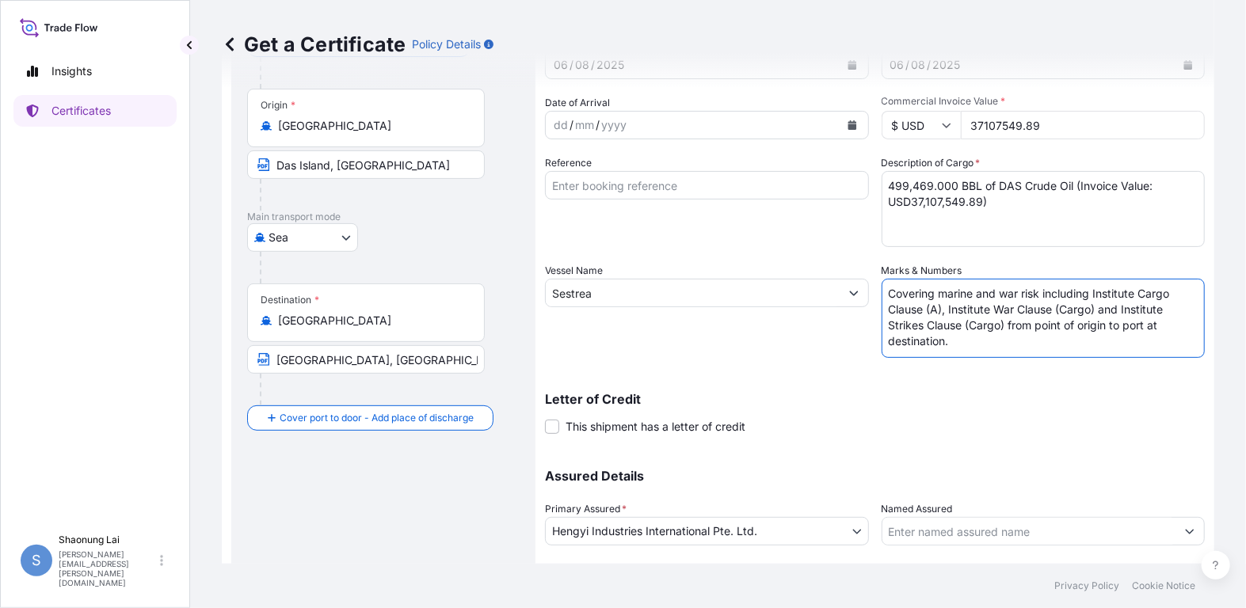
scroll to position [222, 0]
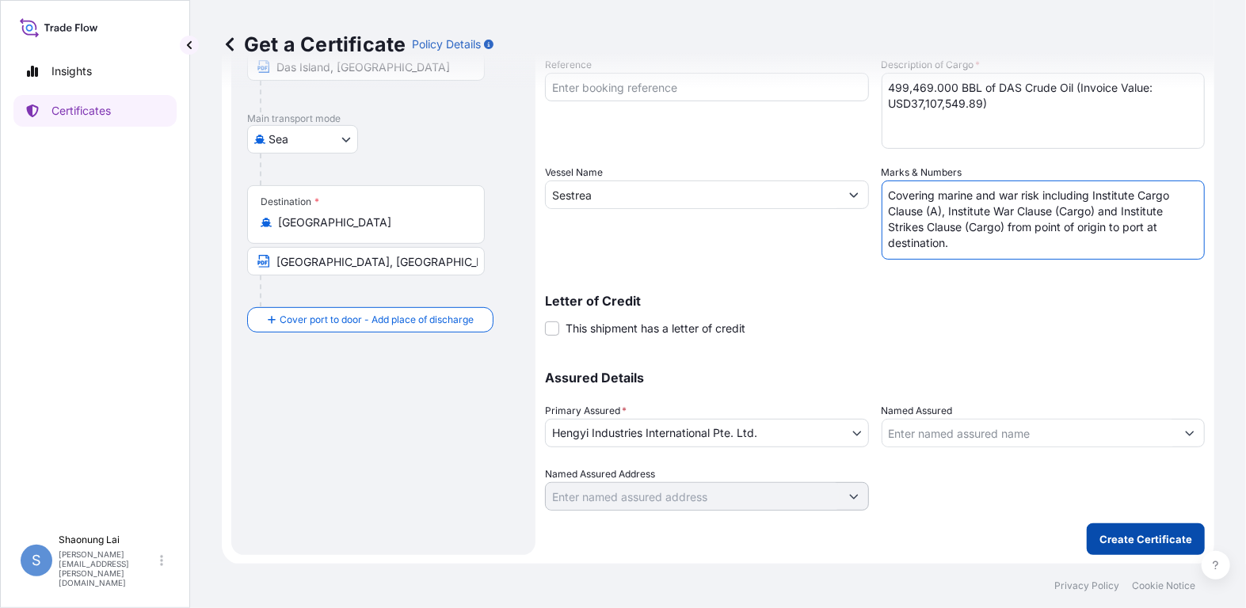
type textarea "Covering marine and war risk including Institute Cargo Clause (A), Institute Wa…"
click at [1128, 542] on p "Create Certificate" at bounding box center [1146, 540] width 93 height 16
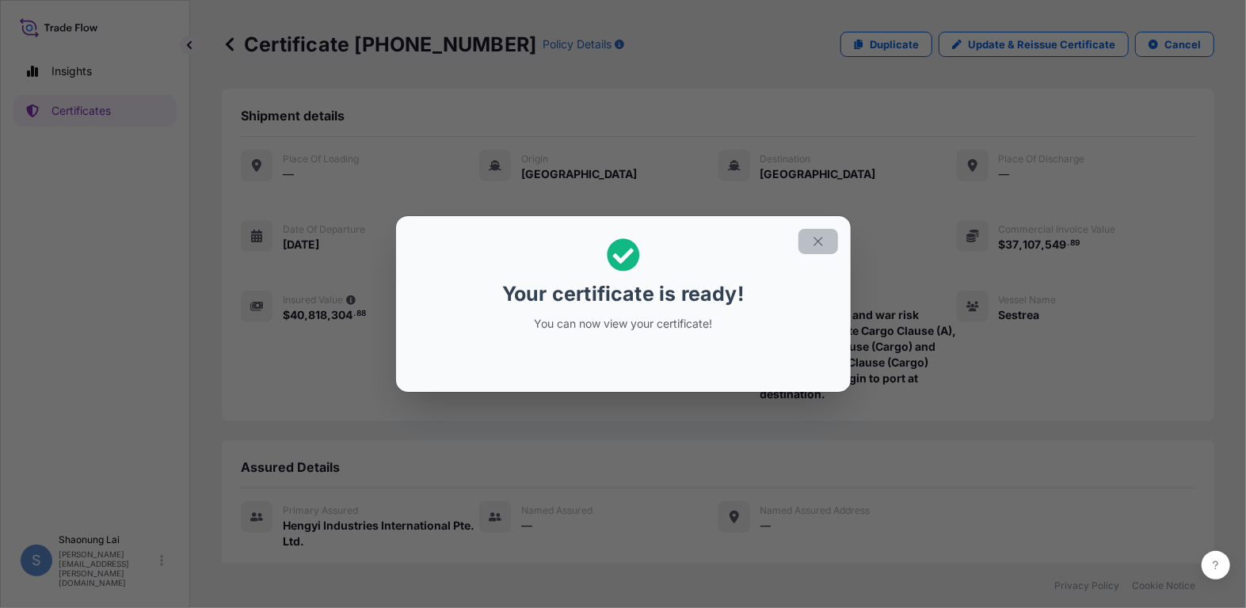
click at [820, 242] on icon "button" at bounding box center [818, 242] width 14 height 14
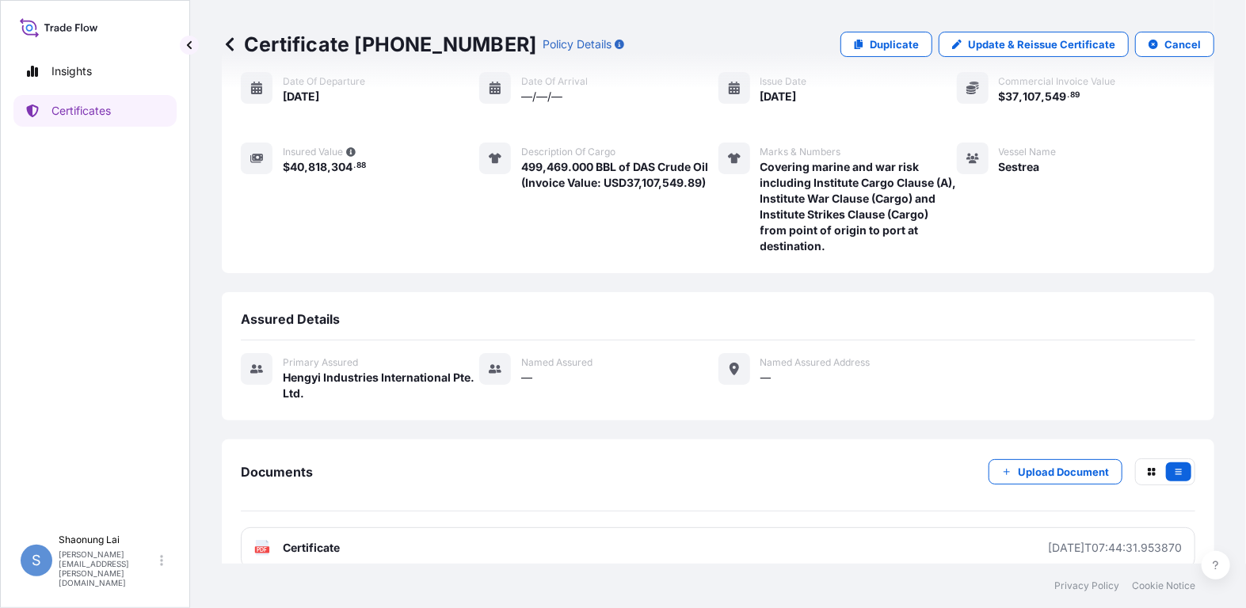
scroll to position [170, 0]
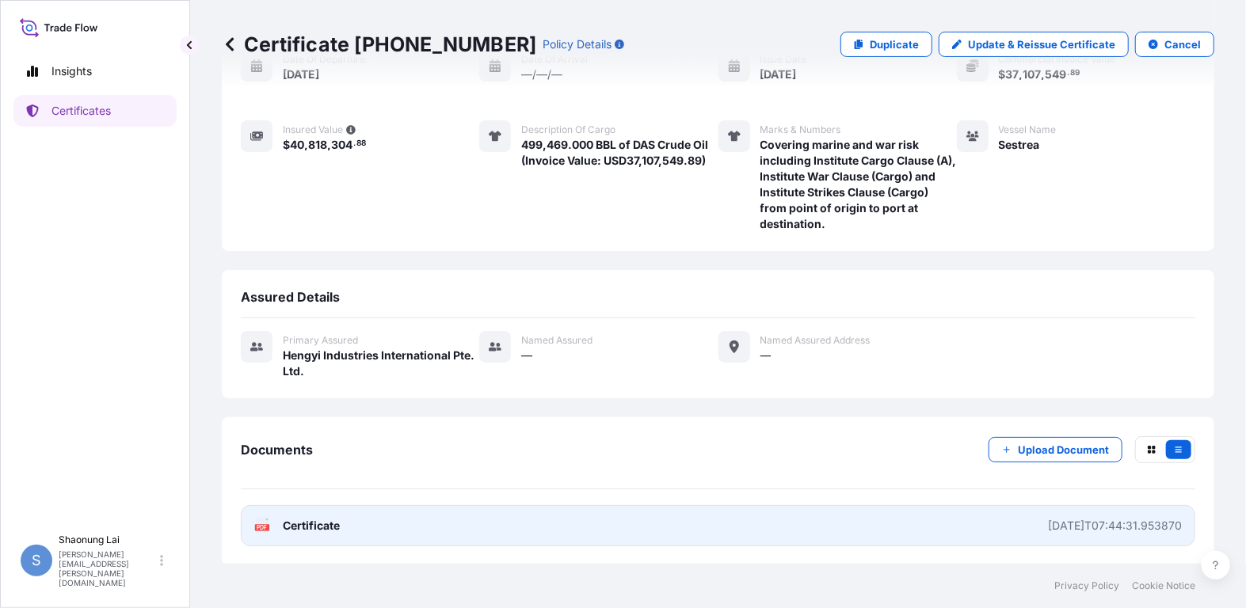
click at [304, 522] on span "Certificate" at bounding box center [311, 526] width 57 height 16
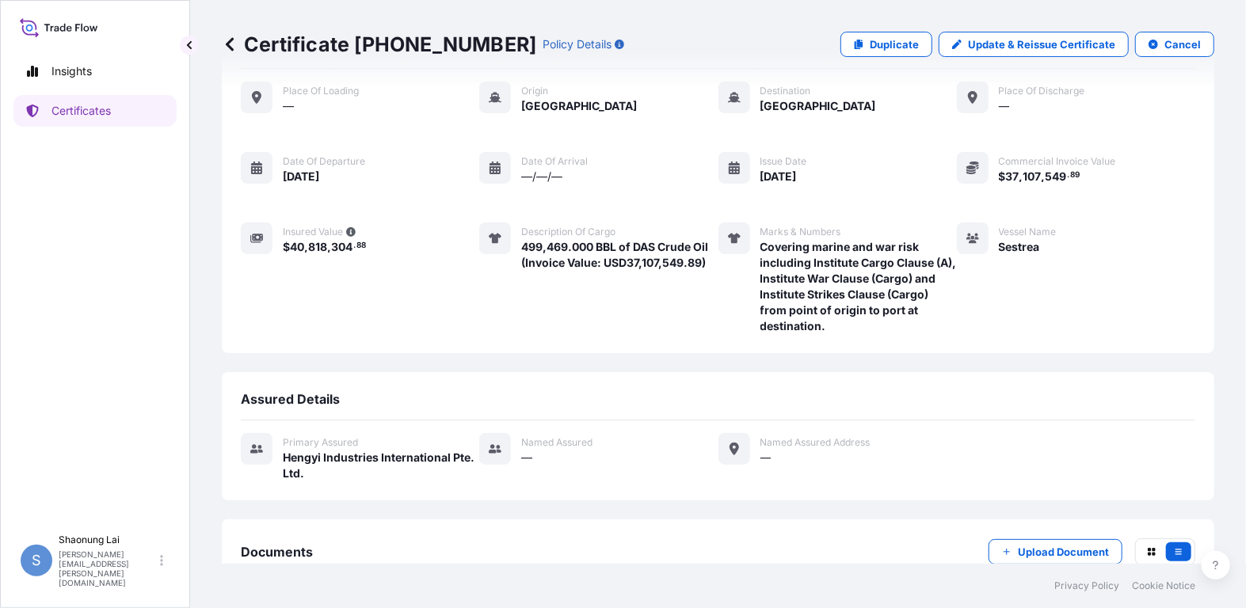
scroll to position [0, 0]
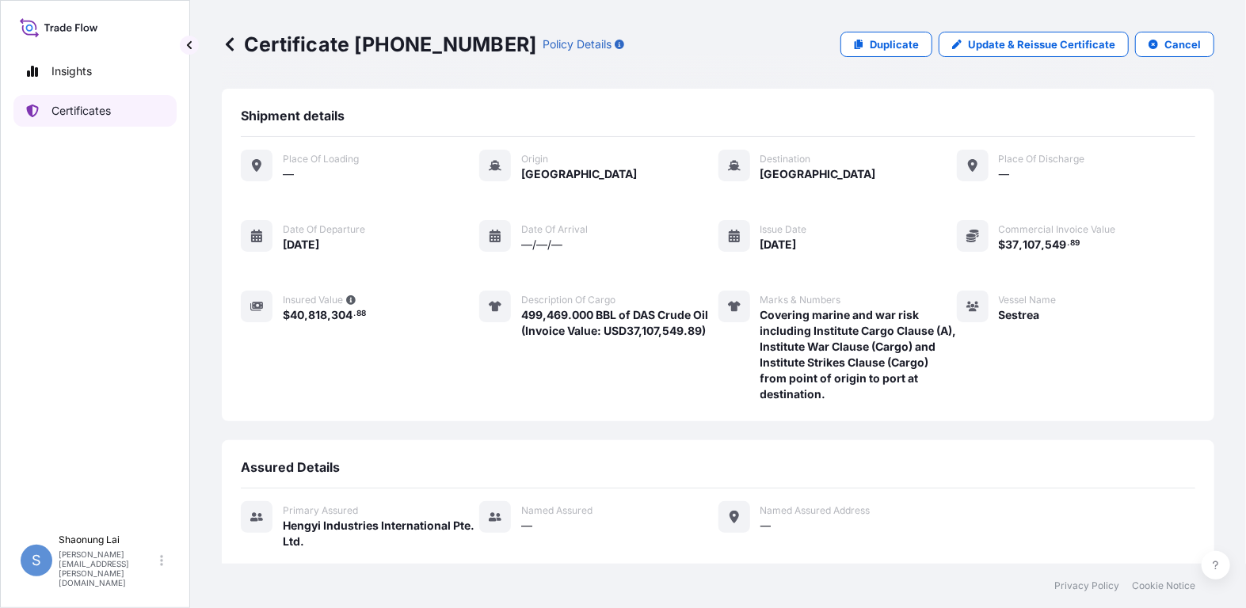
click at [63, 104] on p "Certificates" at bounding box center [80, 111] width 59 height 16
